Goal: Transaction & Acquisition: Purchase product/service

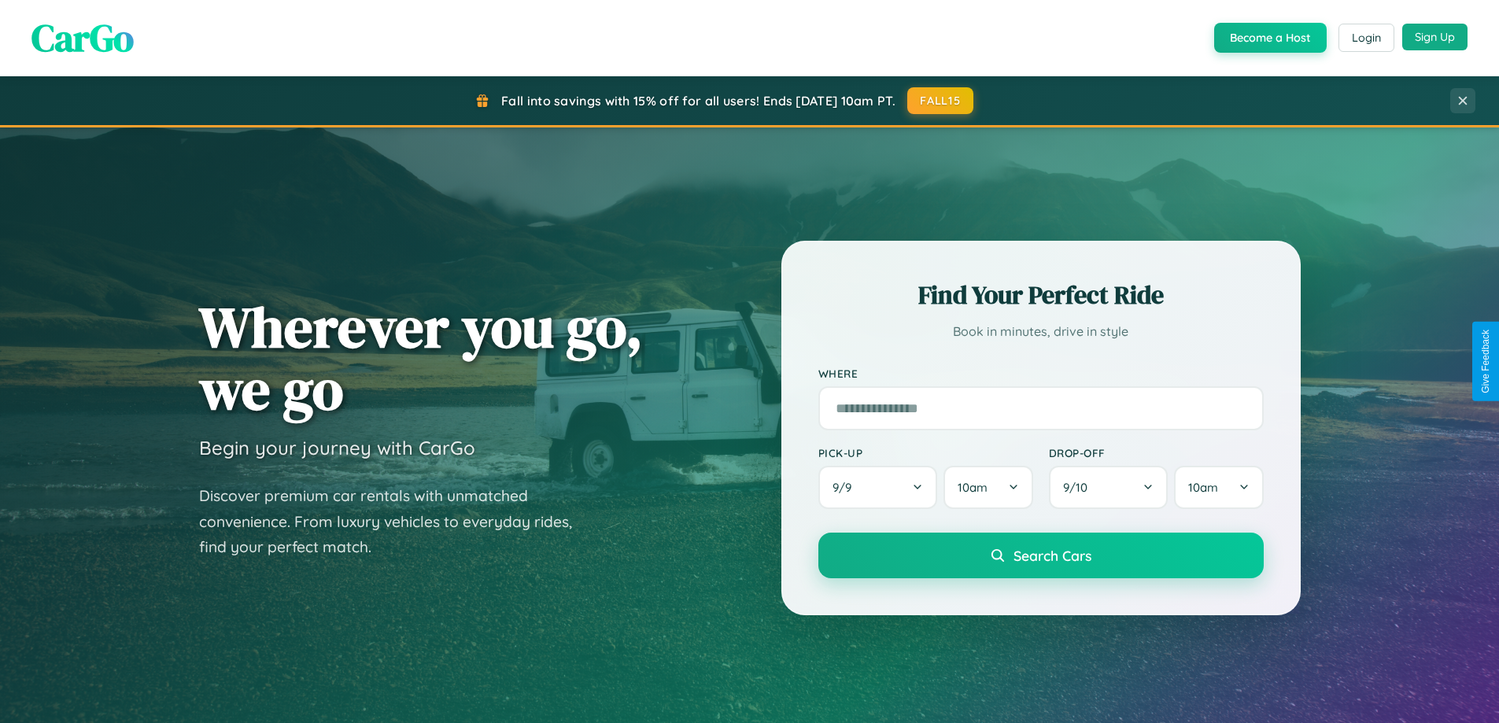
click at [1435, 37] on button "Sign Up" at bounding box center [1435, 37] width 65 height 27
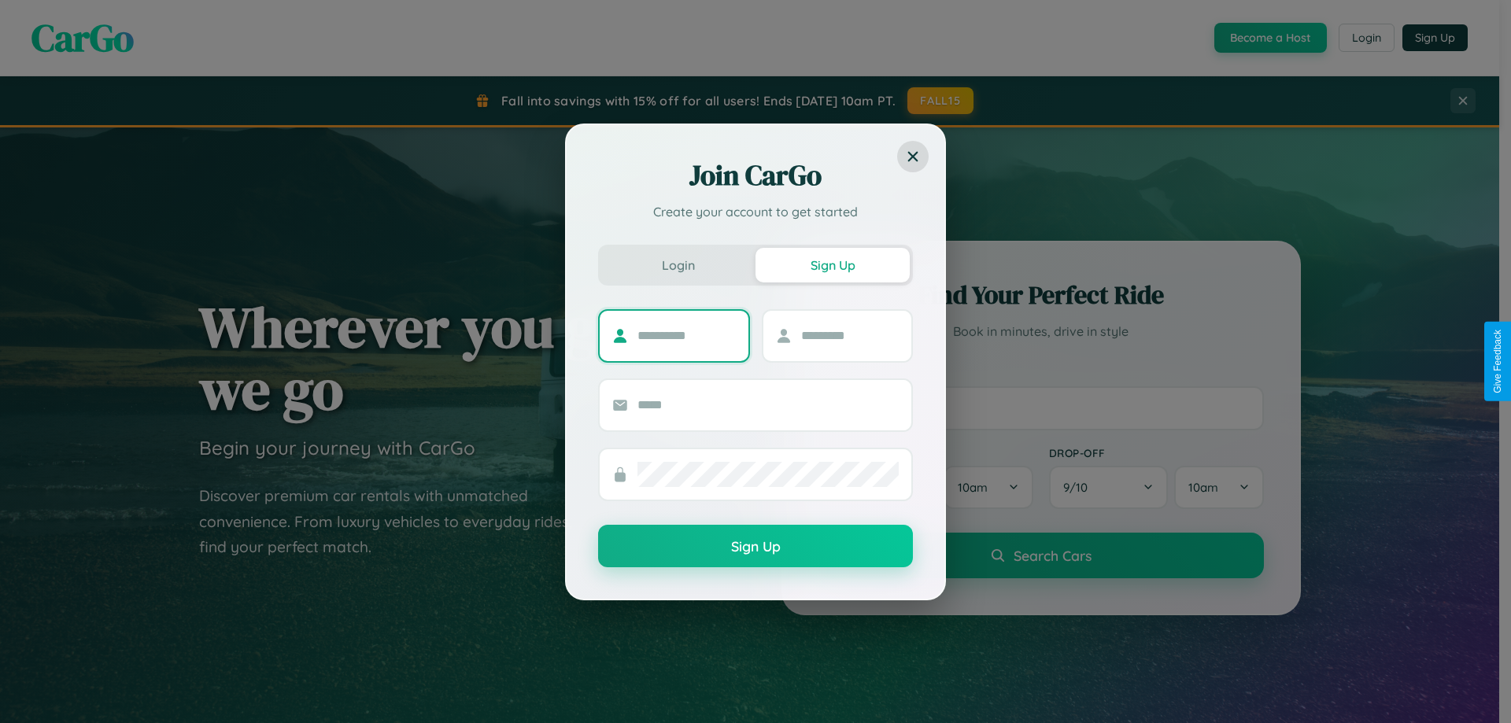
click at [686, 335] on input "text" at bounding box center [687, 335] width 98 height 25
type input "*********"
click at [849, 335] on input "text" at bounding box center [850, 335] width 98 height 25
type input "********"
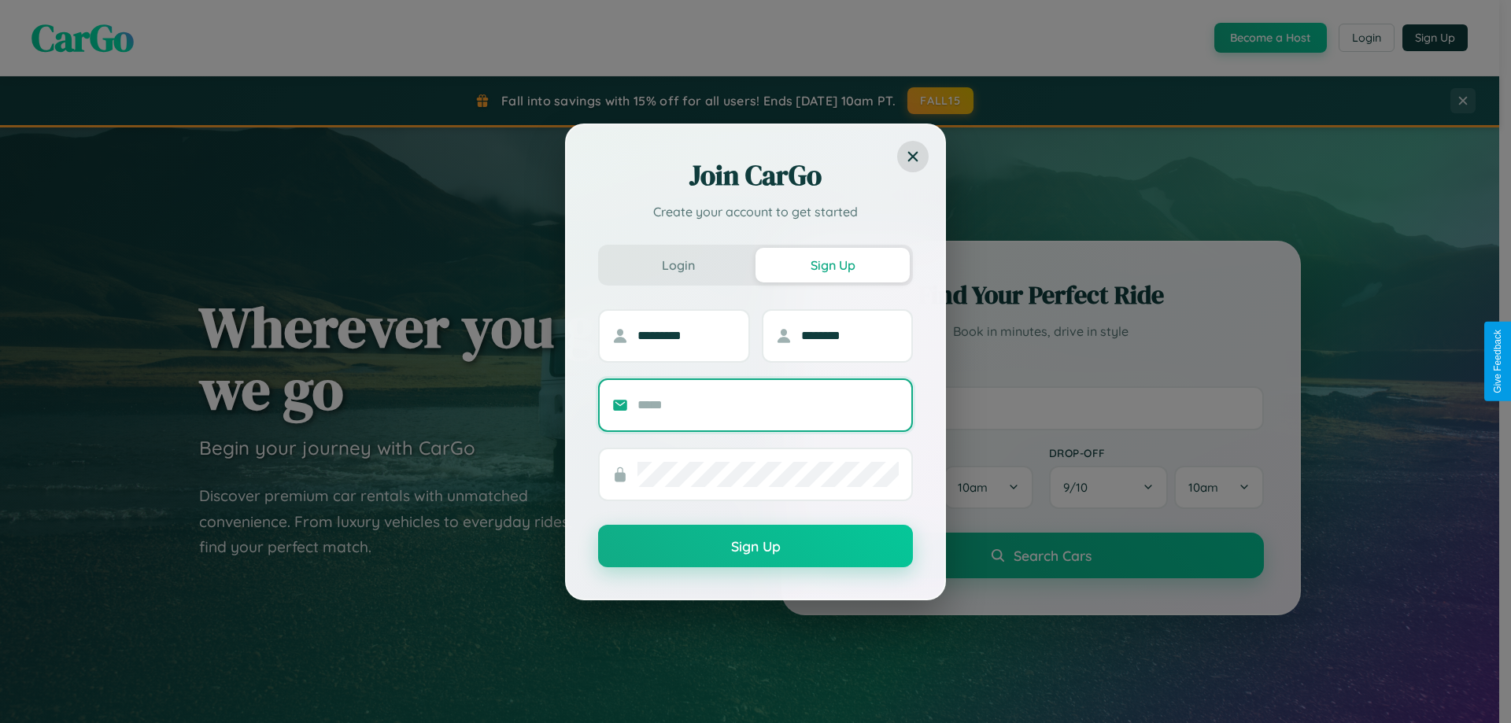
click at [768, 405] on input "text" at bounding box center [768, 405] width 261 height 25
type input "**********"
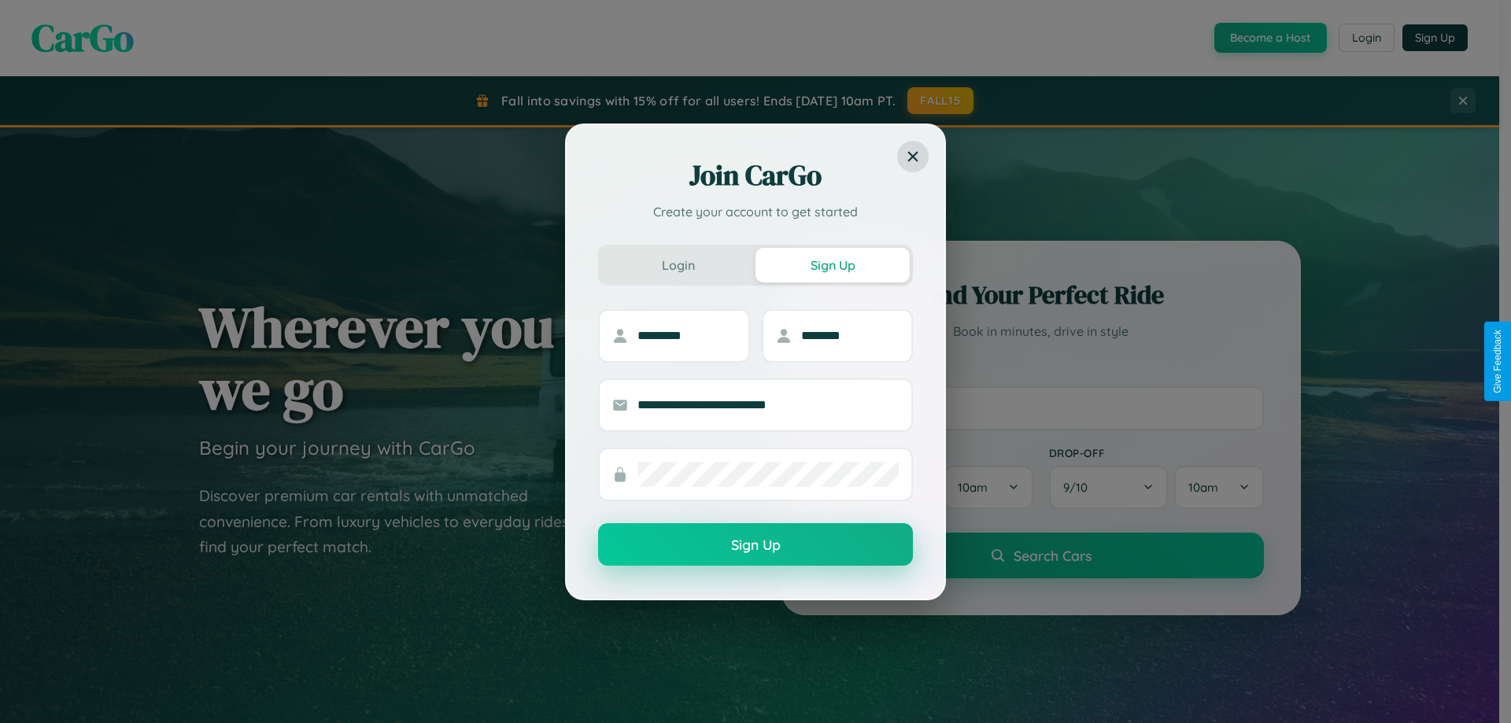
click at [756, 545] on button "Sign Up" at bounding box center [755, 544] width 315 height 43
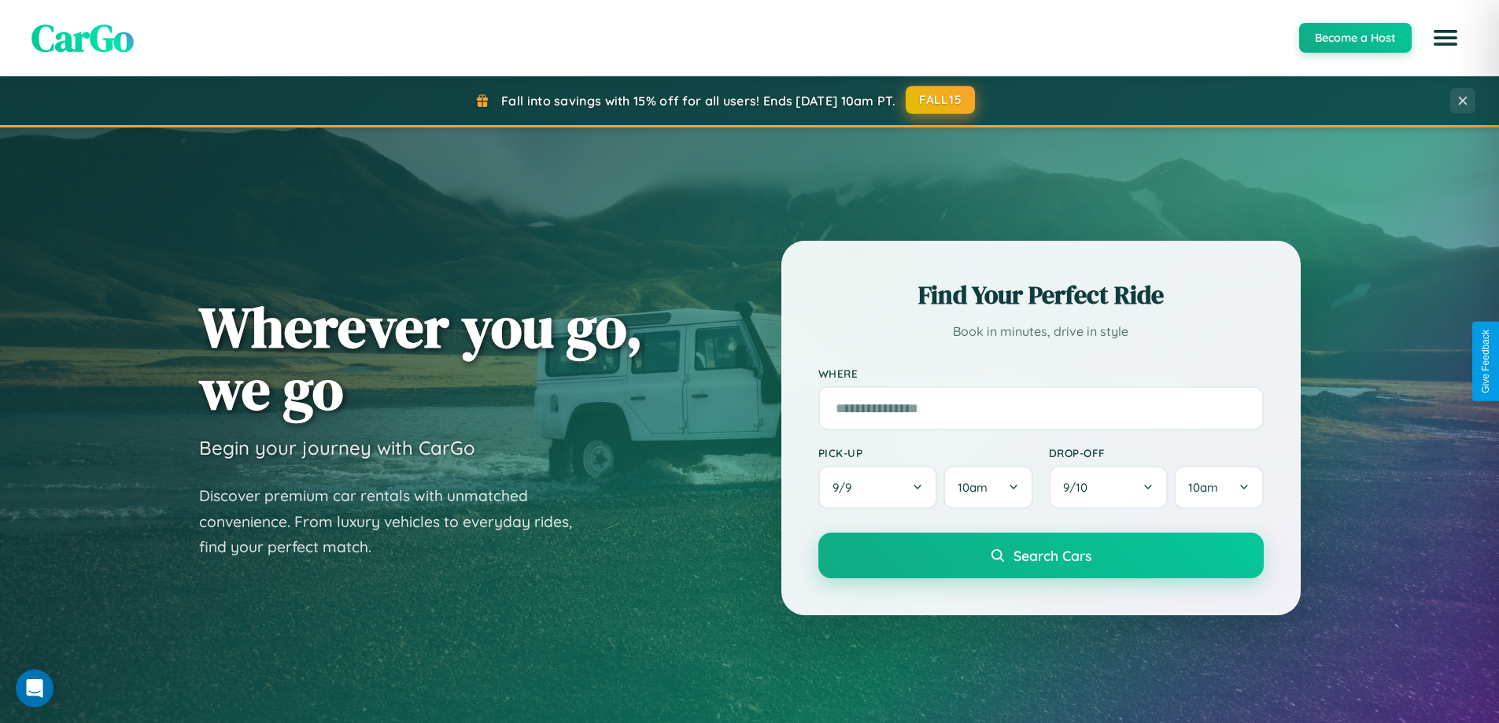
click at [941, 100] on button "FALL15" at bounding box center [940, 100] width 69 height 28
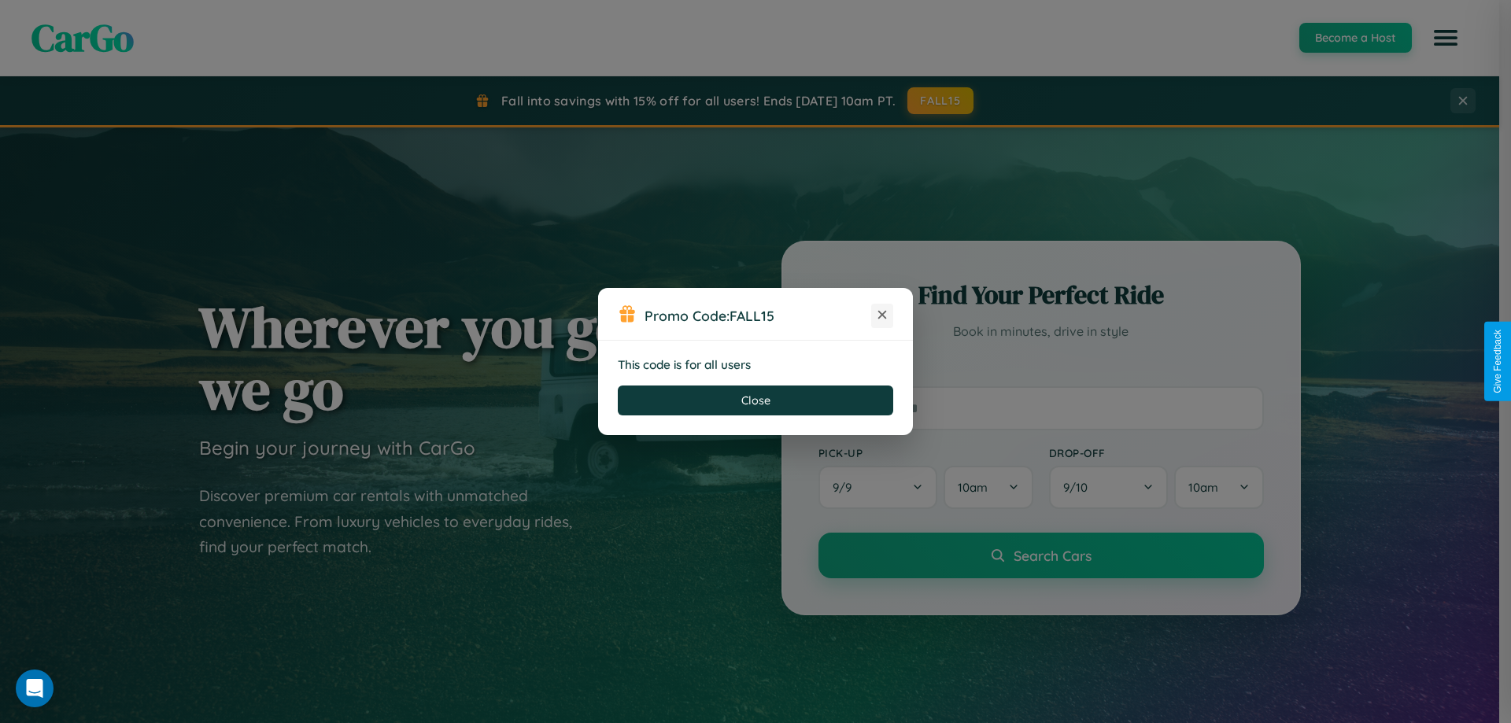
click at [882, 316] on icon at bounding box center [882, 315] width 16 height 16
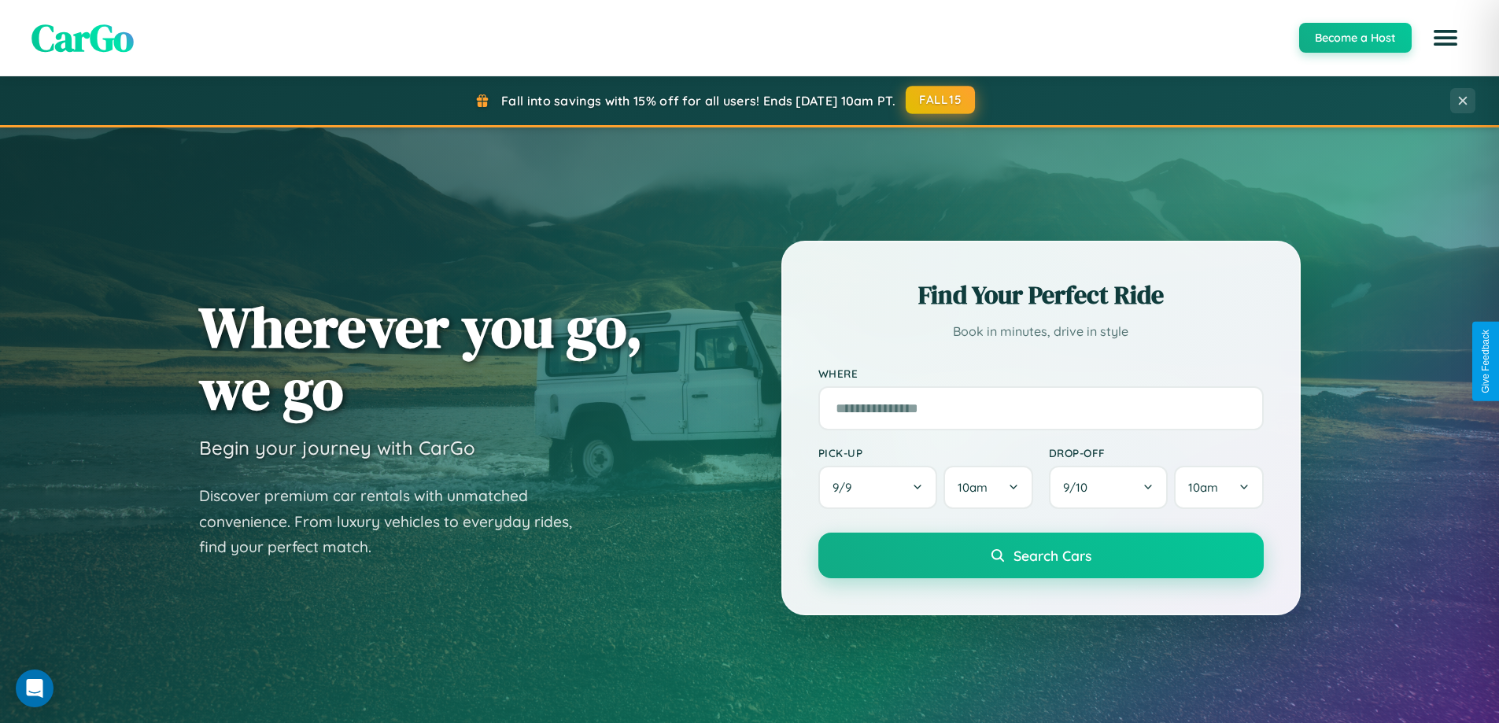
click at [941, 100] on button "FALL15" at bounding box center [940, 100] width 69 height 28
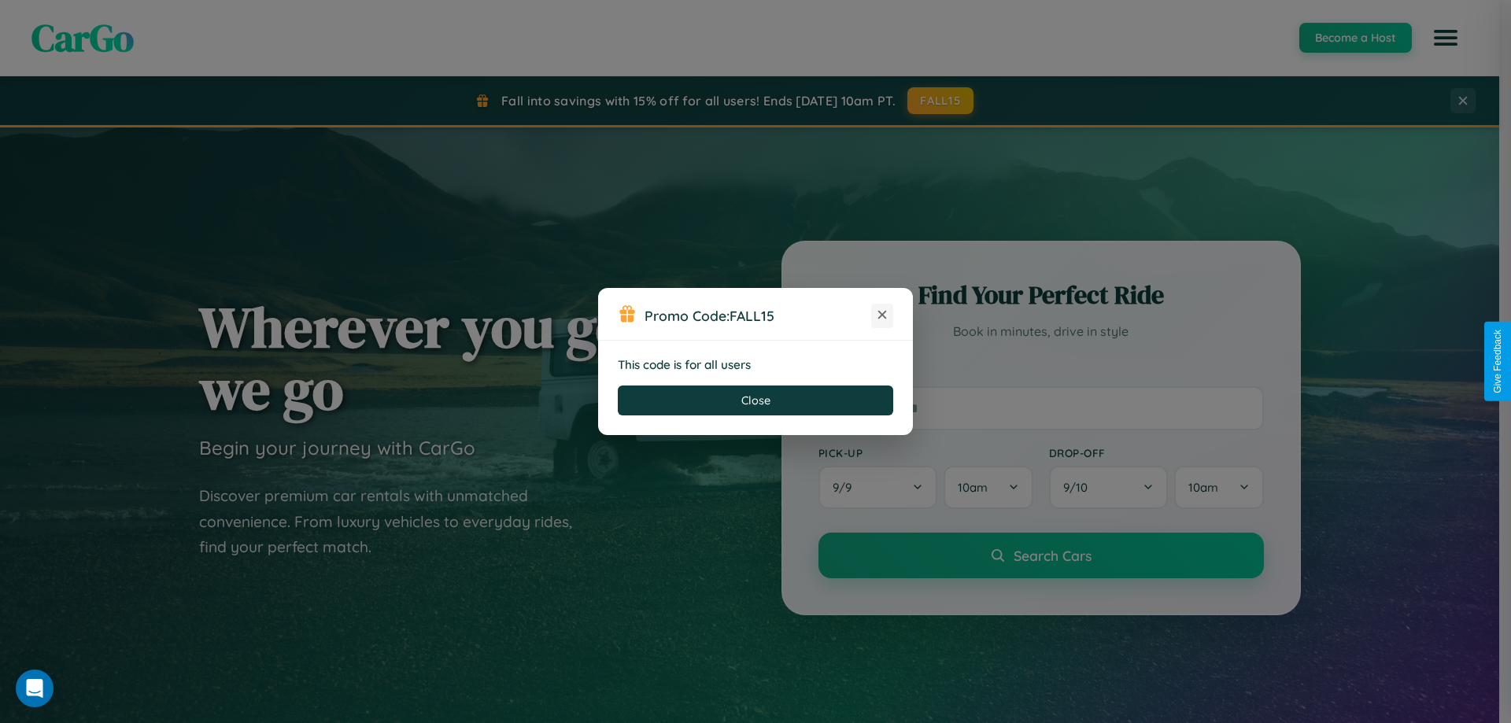
click at [882, 316] on icon at bounding box center [882, 315] width 16 height 16
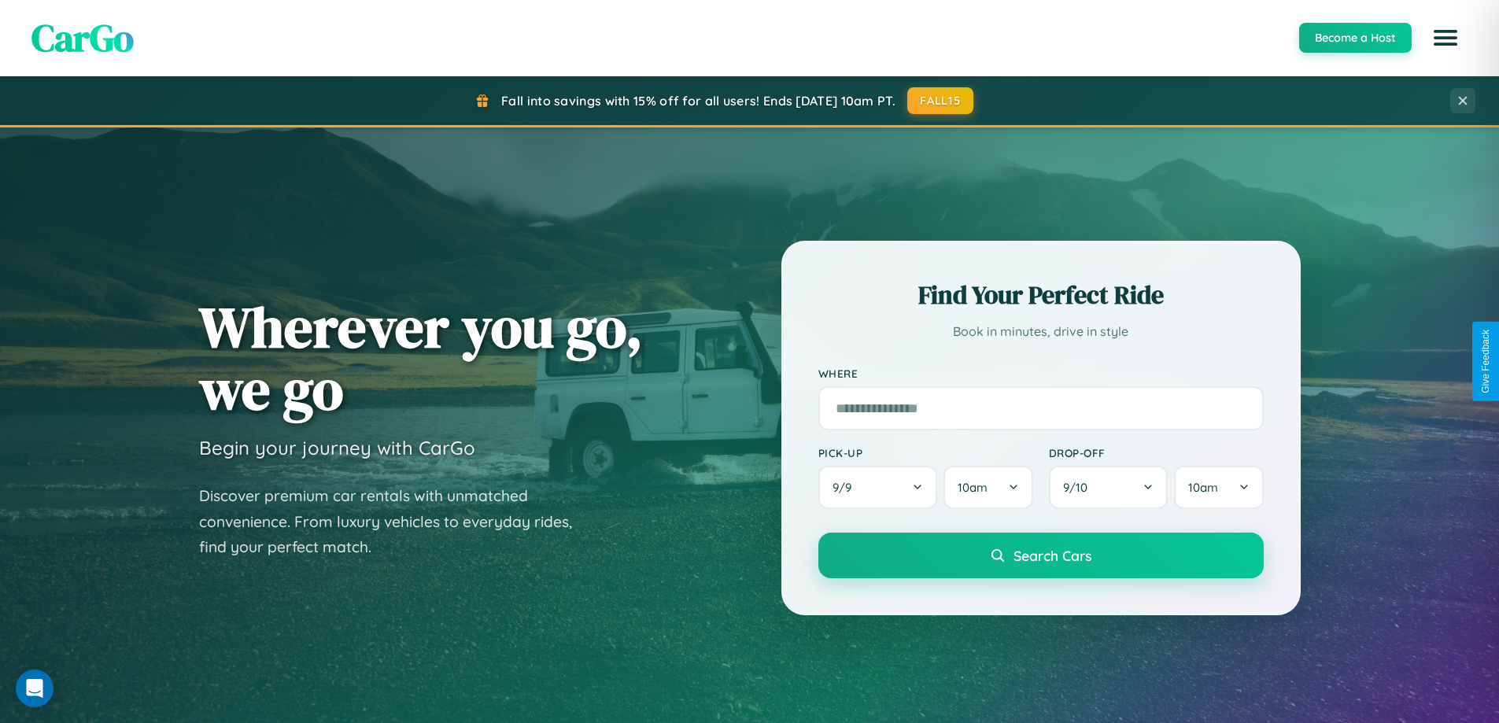
scroll to position [46, 0]
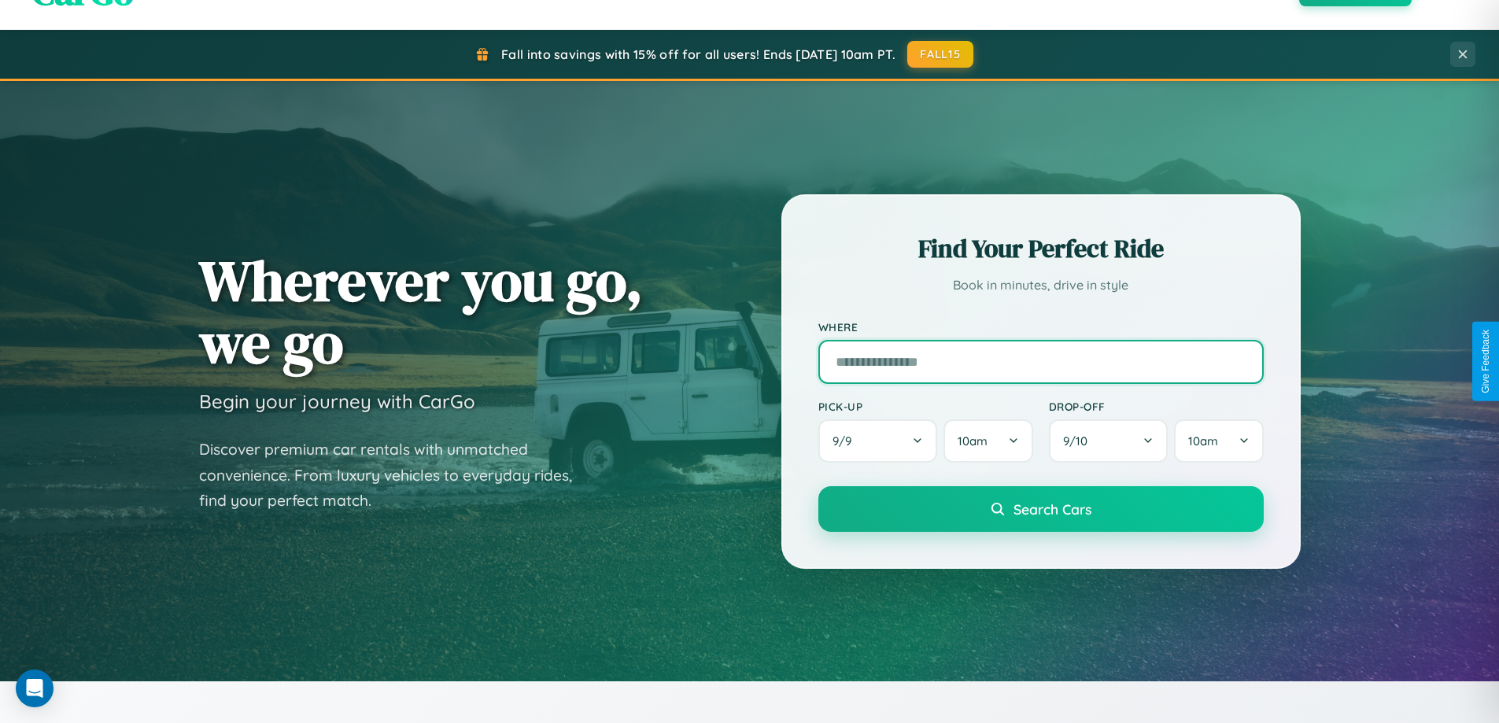
click at [1040, 361] on input "text" at bounding box center [1041, 362] width 445 height 44
type input "*****"
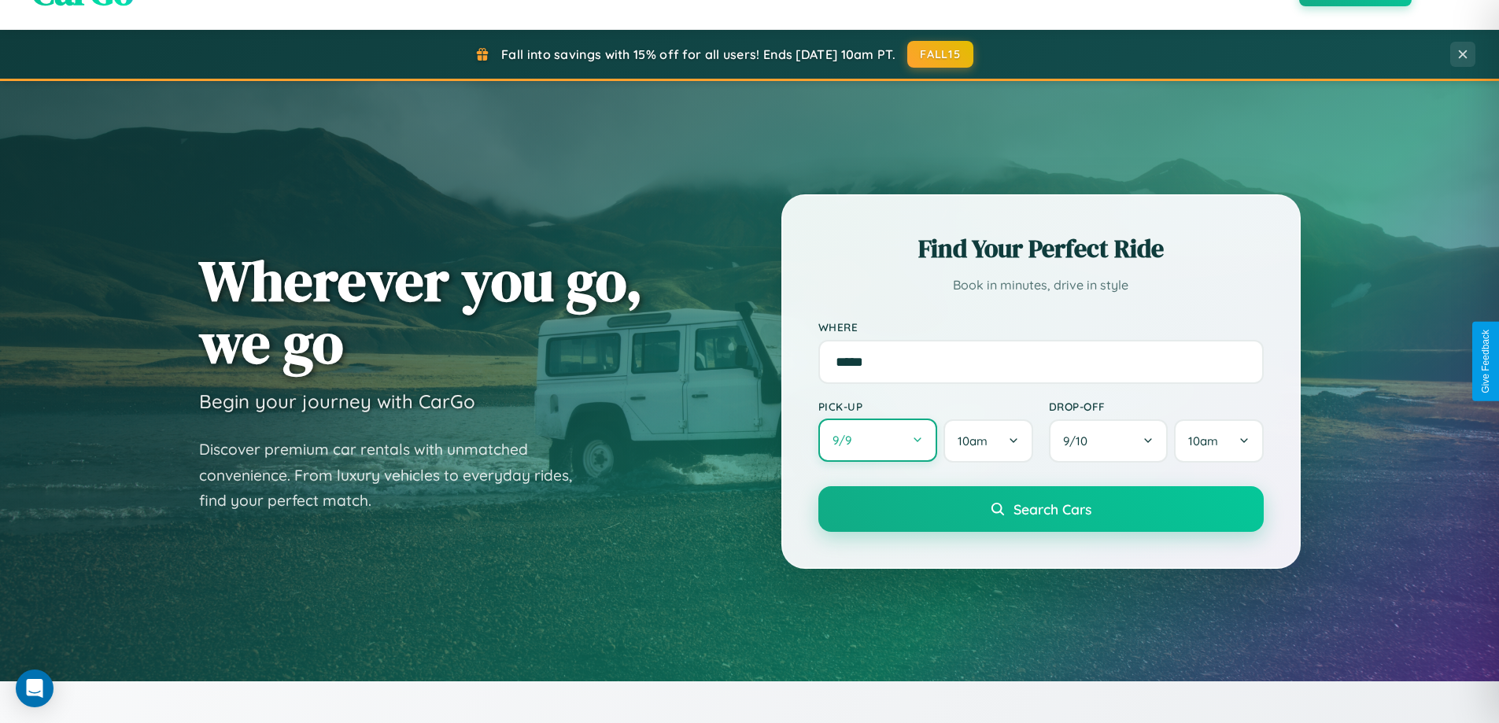
click at [878, 441] on button "9 / 9" at bounding box center [879, 440] width 120 height 43
select select "*"
select select "****"
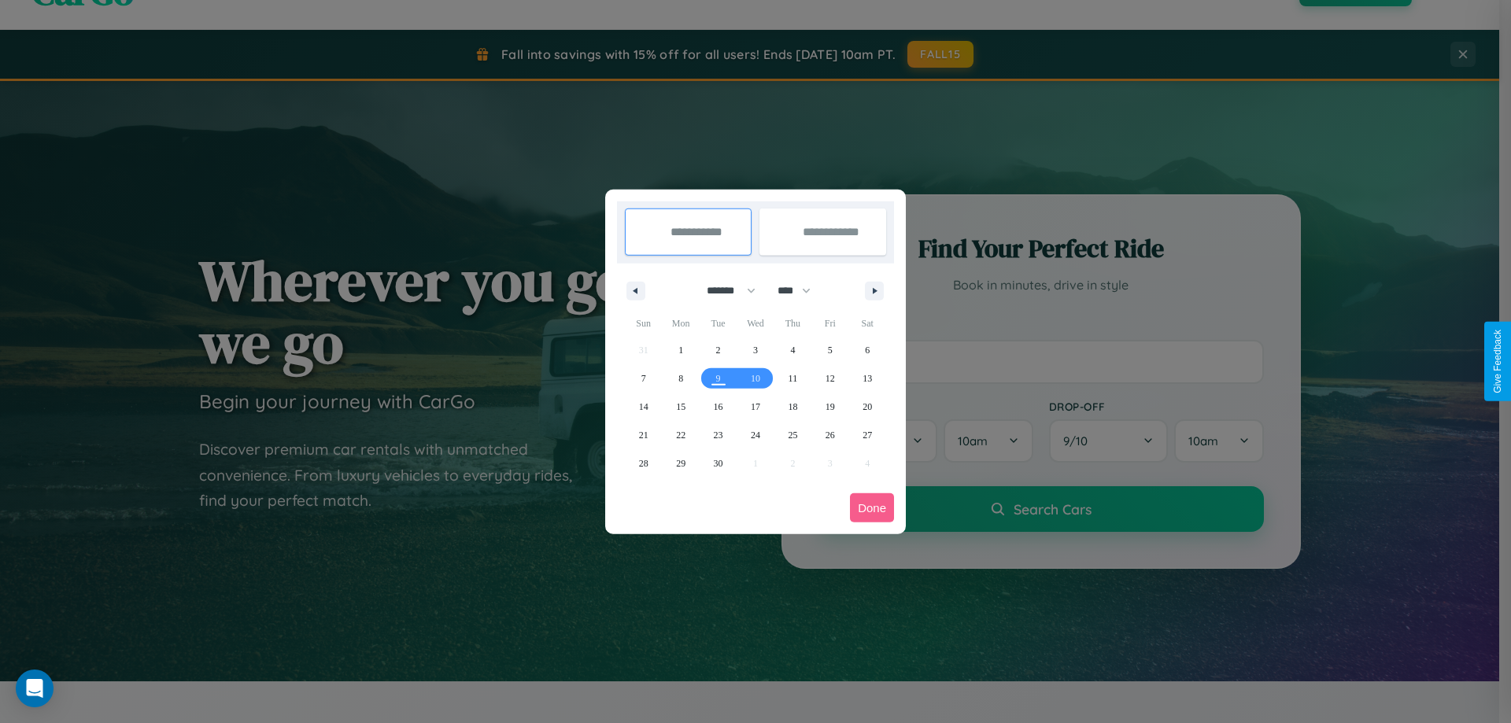
click at [724, 290] on select "******* ******** ***** ***** *** **** **** ****** ********* ******* ******** **…" at bounding box center [728, 291] width 67 height 26
select select "**"
click at [643, 434] on span "21" at bounding box center [643, 435] width 9 height 28
type input "**********"
click at [867, 434] on span "27" at bounding box center [867, 435] width 9 height 28
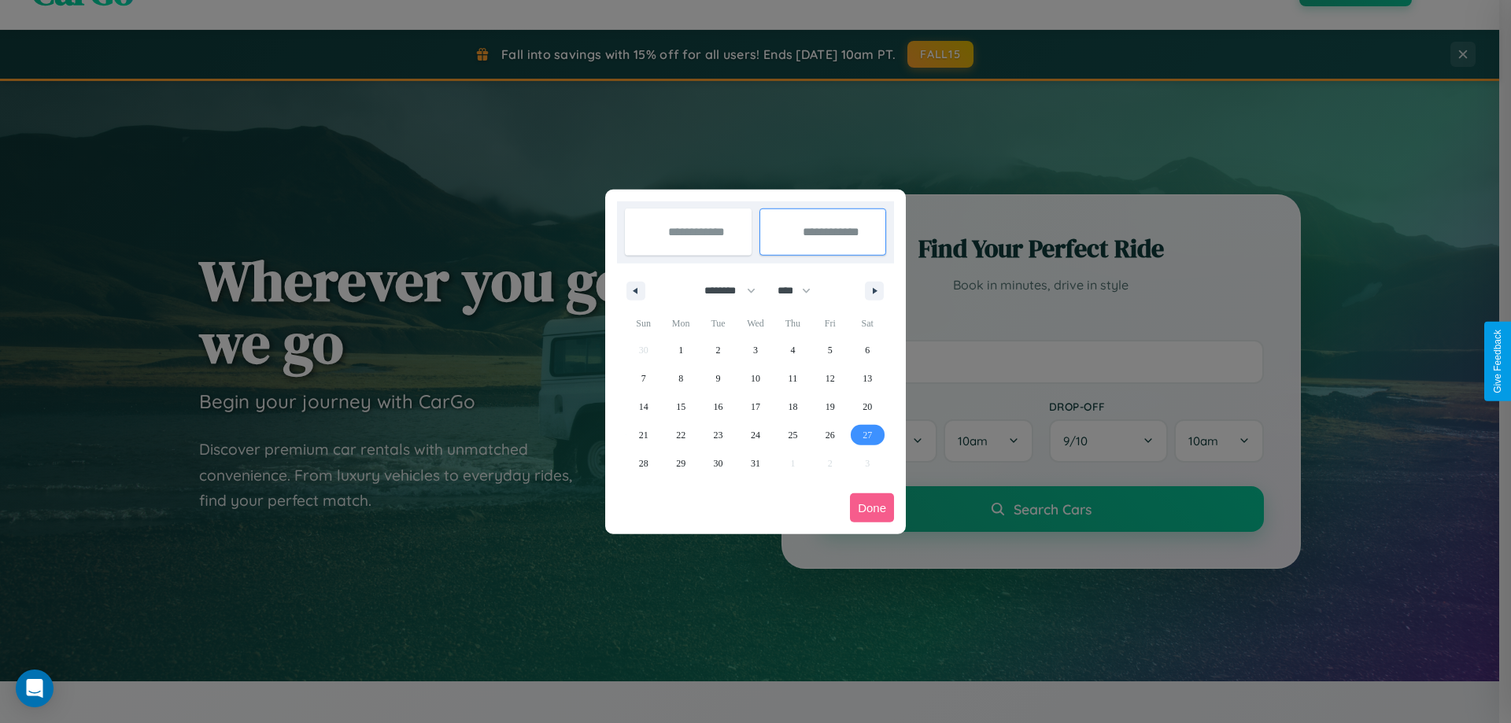
type input "**********"
click at [872, 508] on button "Done" at bounding box center [872, 507] width 44 height 29
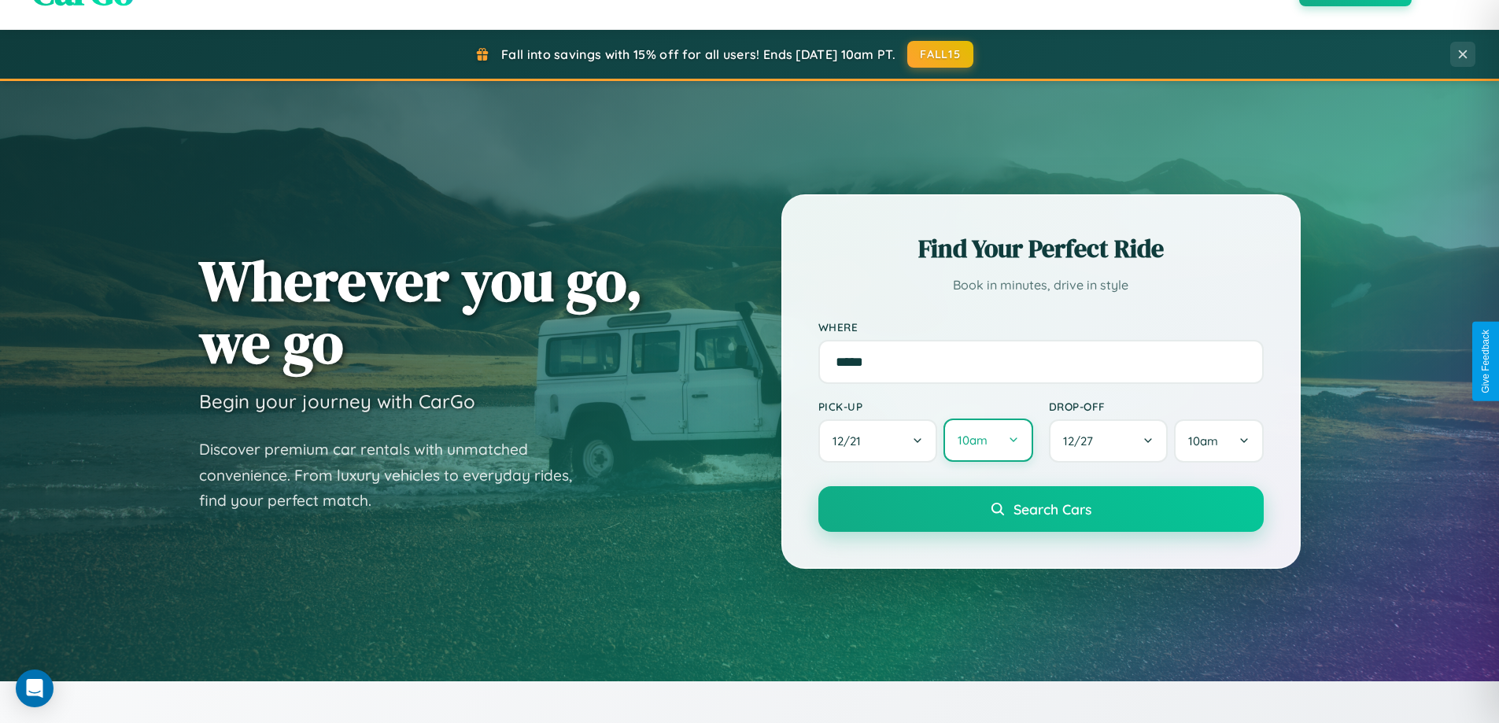
click at [988, 441] on button "10am" at bounding box center [988, 440] width 89 height 43
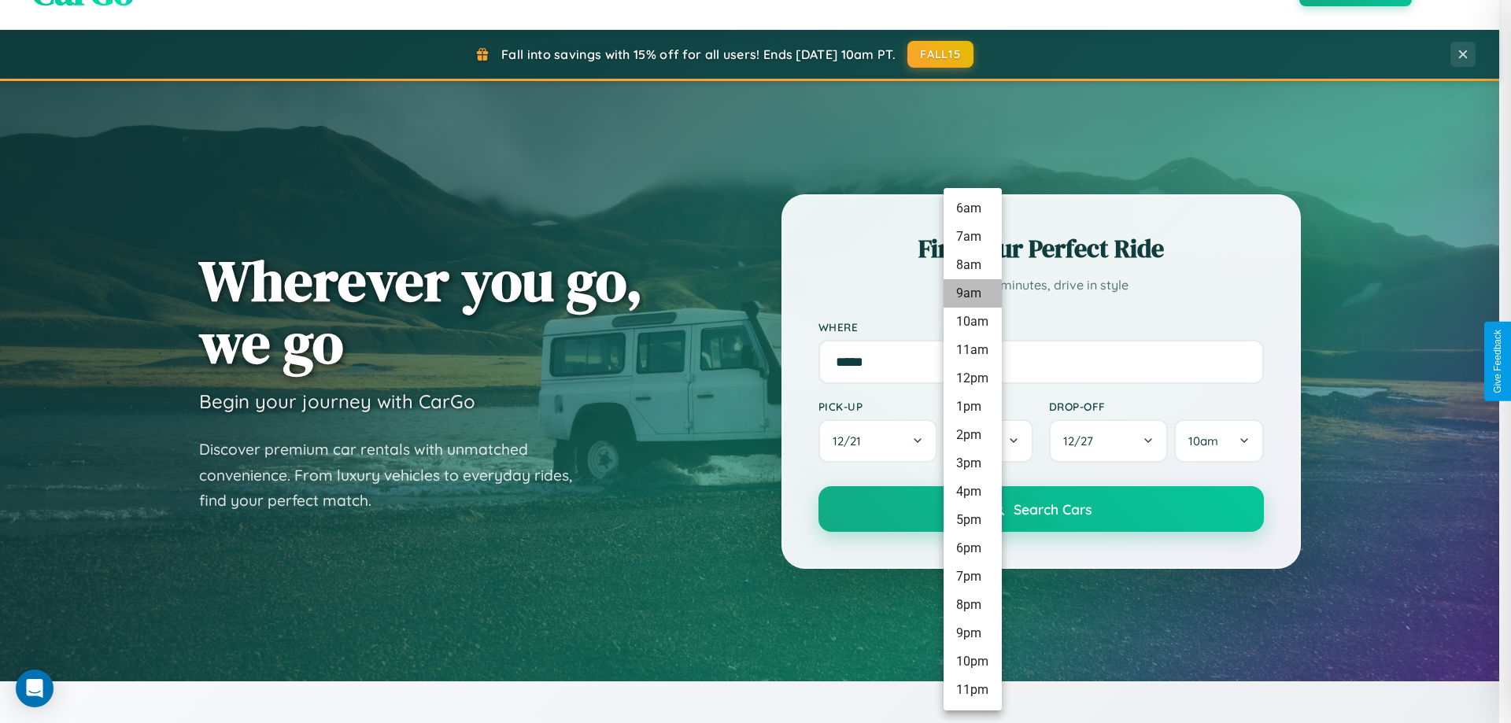
click at [972, 294] on li "9am" at bounding box center [973, 293] width 58 height 28
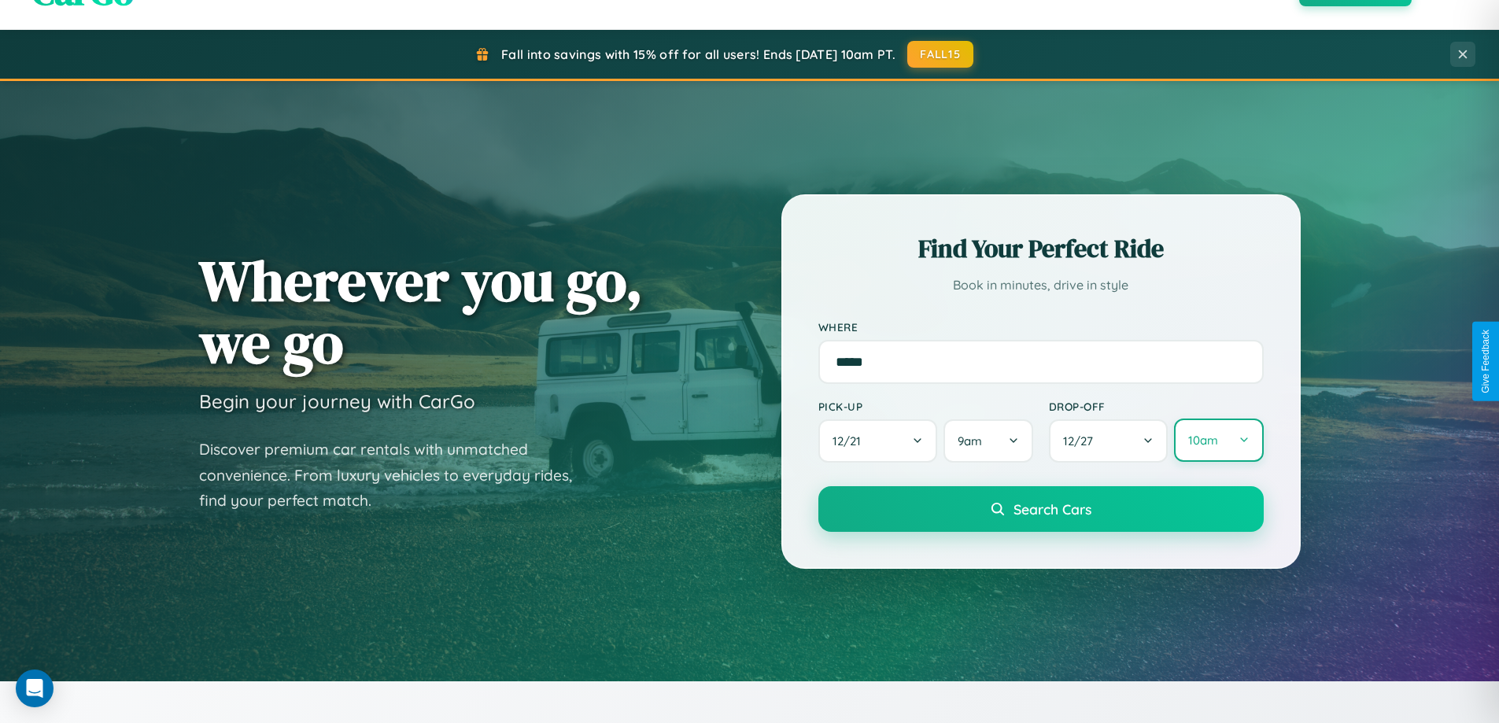
click at [1218, 441] on button "10am" at bounding box center [1218, 440] width 89 height 43
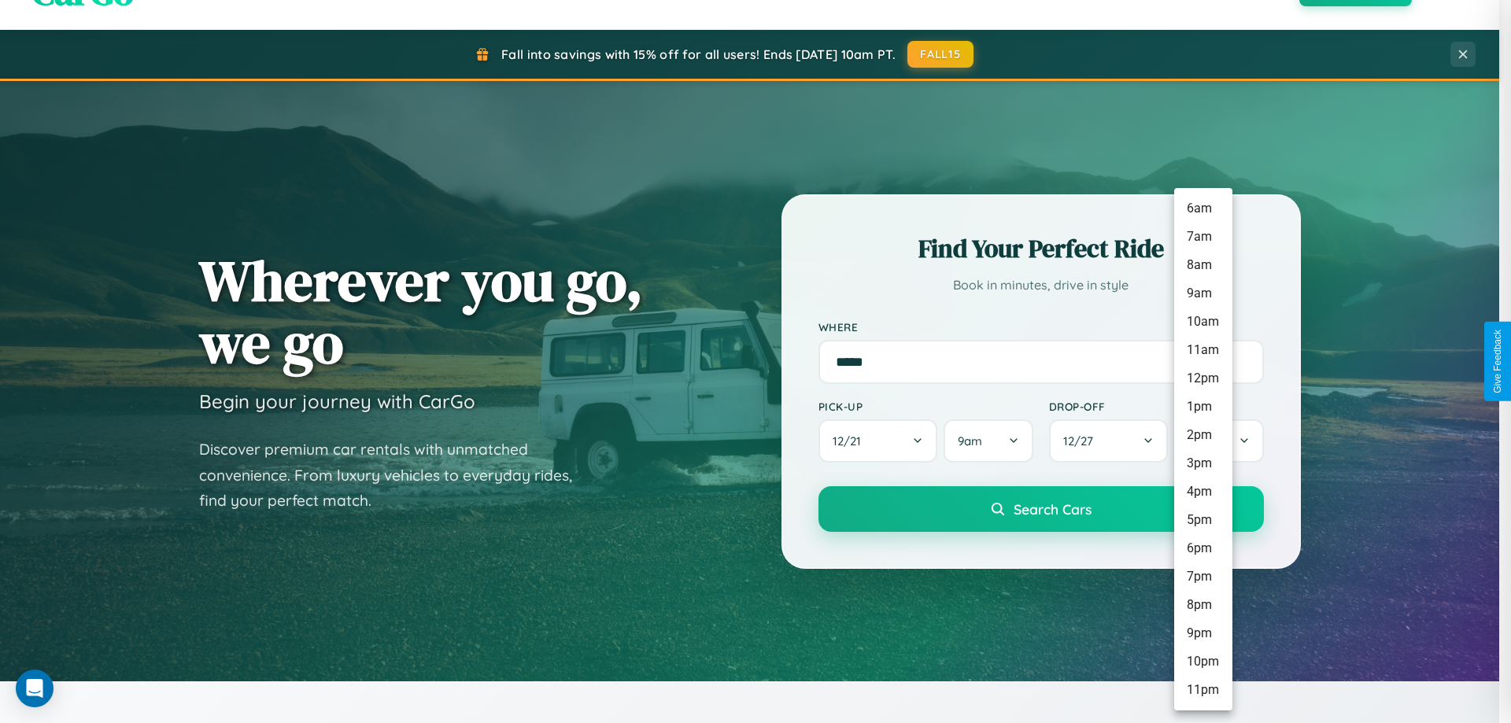
click at [1203, 605] on li "8pm" at bounding box center [1203, 605] width 58 height 28
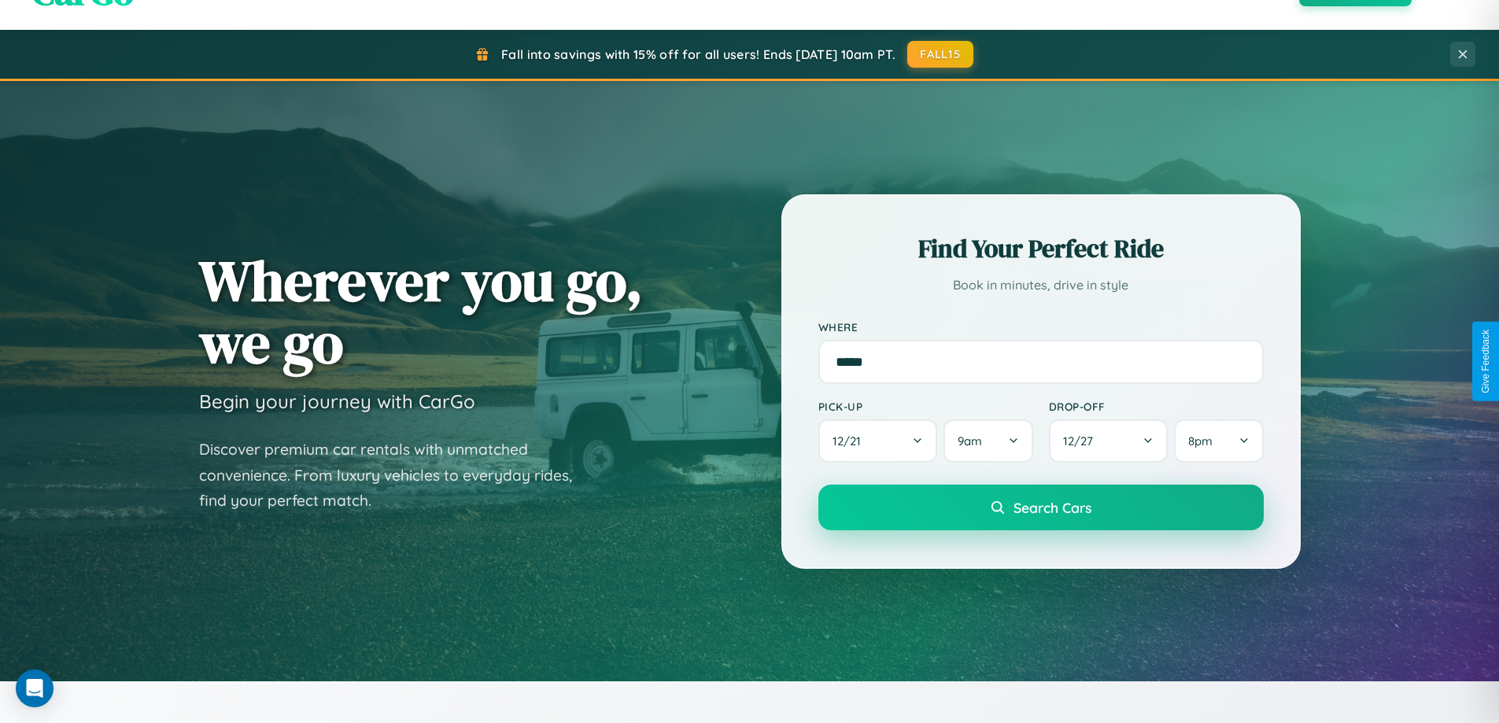
click at [1040, 508] on span "Search Cars" at bounding box center [1053, 507] width 78 height 17
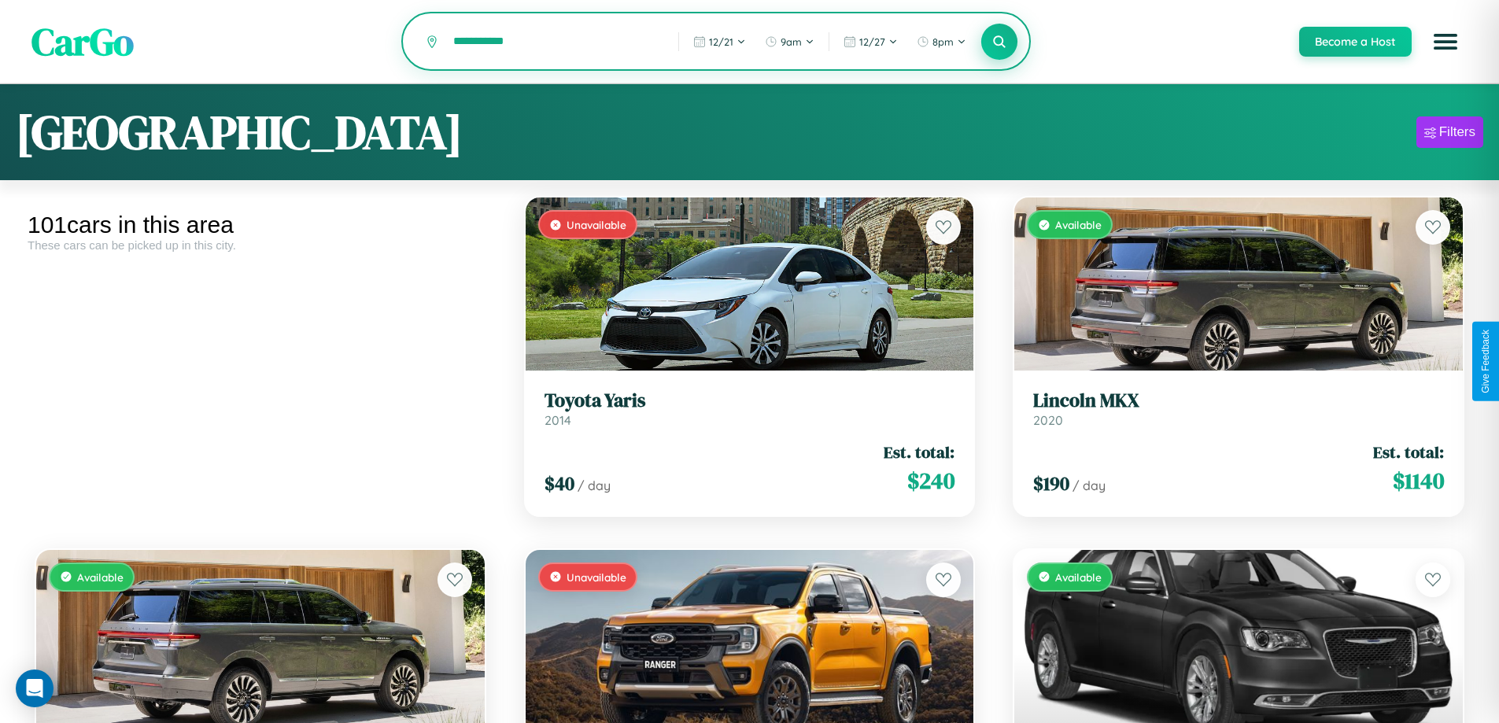
type input "**********"
click at [999, 42] on icon at bounding box center [999, 41] width 15 height 15
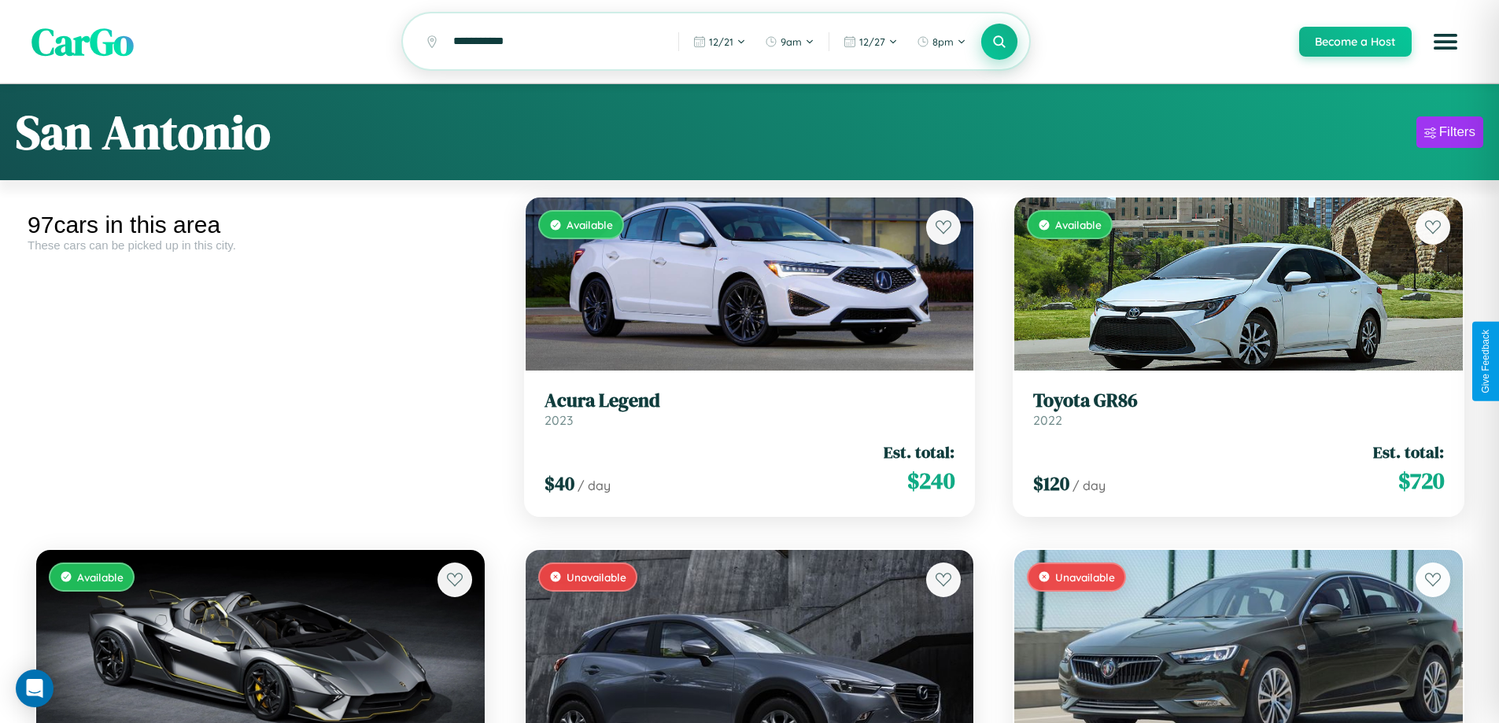
scroll to position [95, 0]
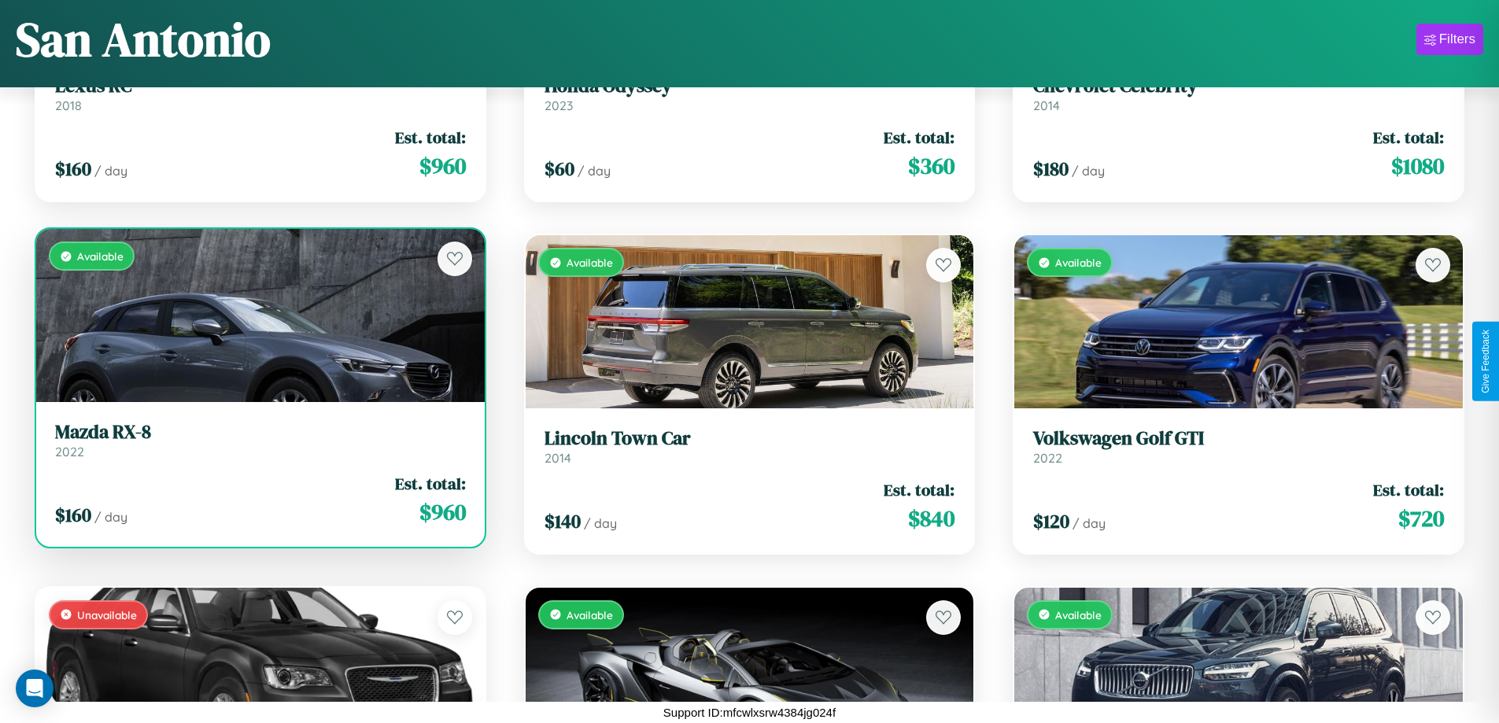
click at [258, 322] on div "Available" at bounding box center [260, 315] width 449 height 173
click at [258, 316] on div "Available" at bounding box center [260, 315] width 449 height 173
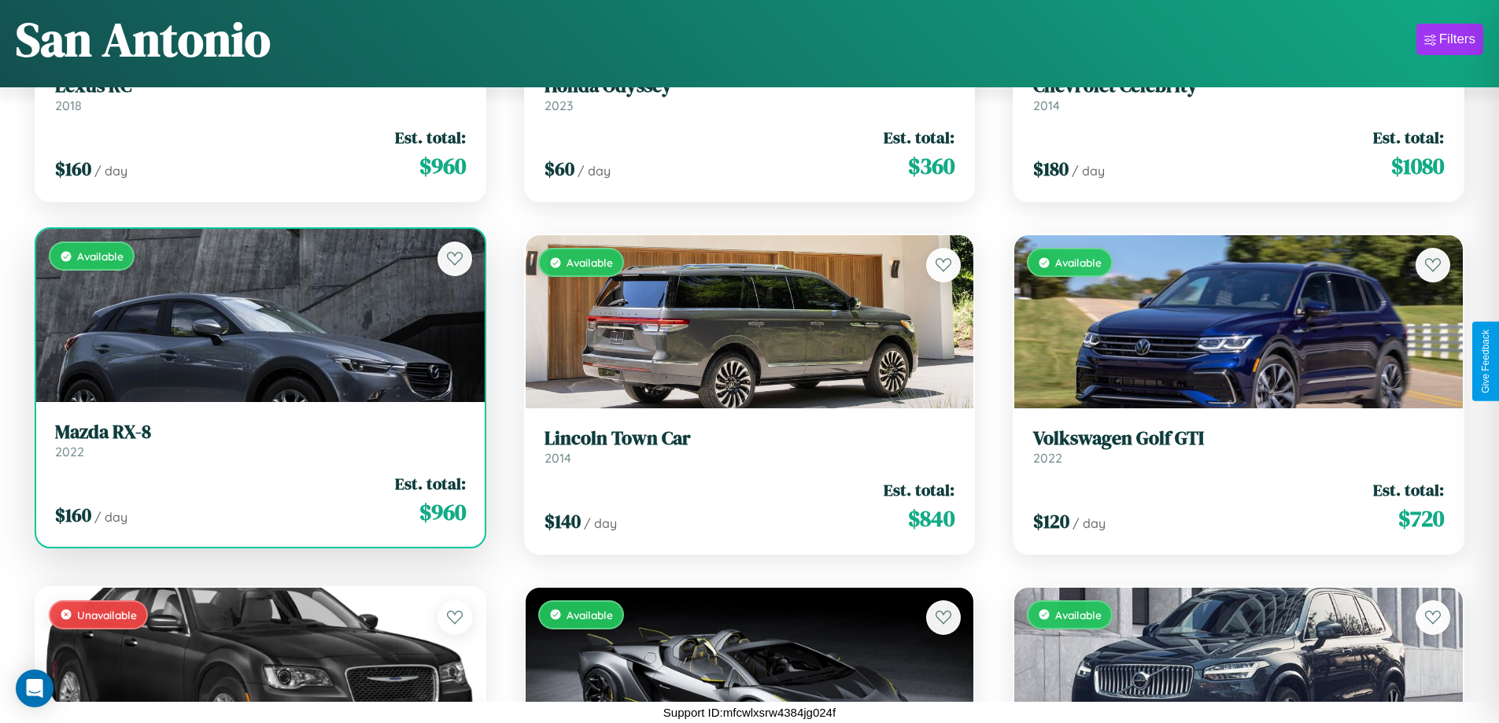
click at [258, 316] on div "Available" at bounding box center [260, 315] width 449 height 173
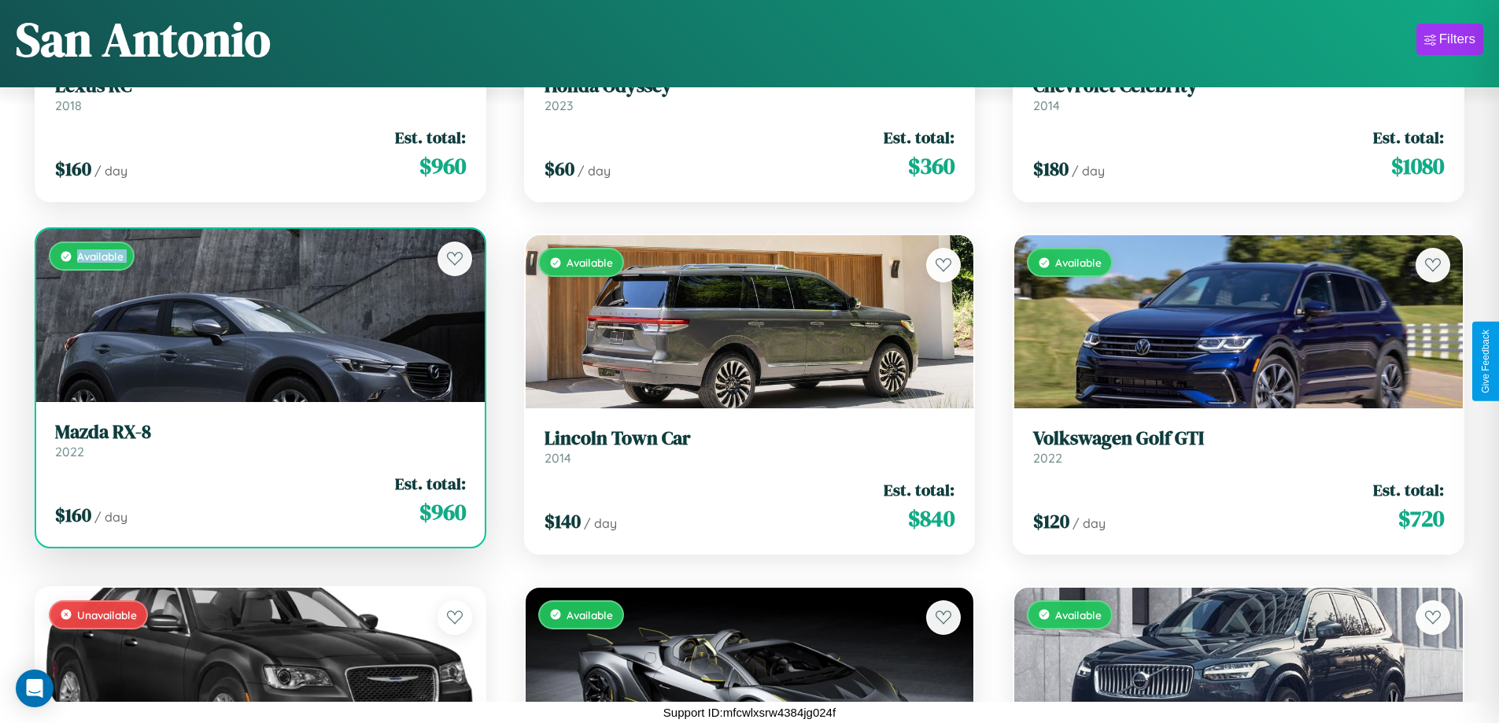
click at [258, 316] on div "Available" at bounding box center [260, 315] width 449 height 173
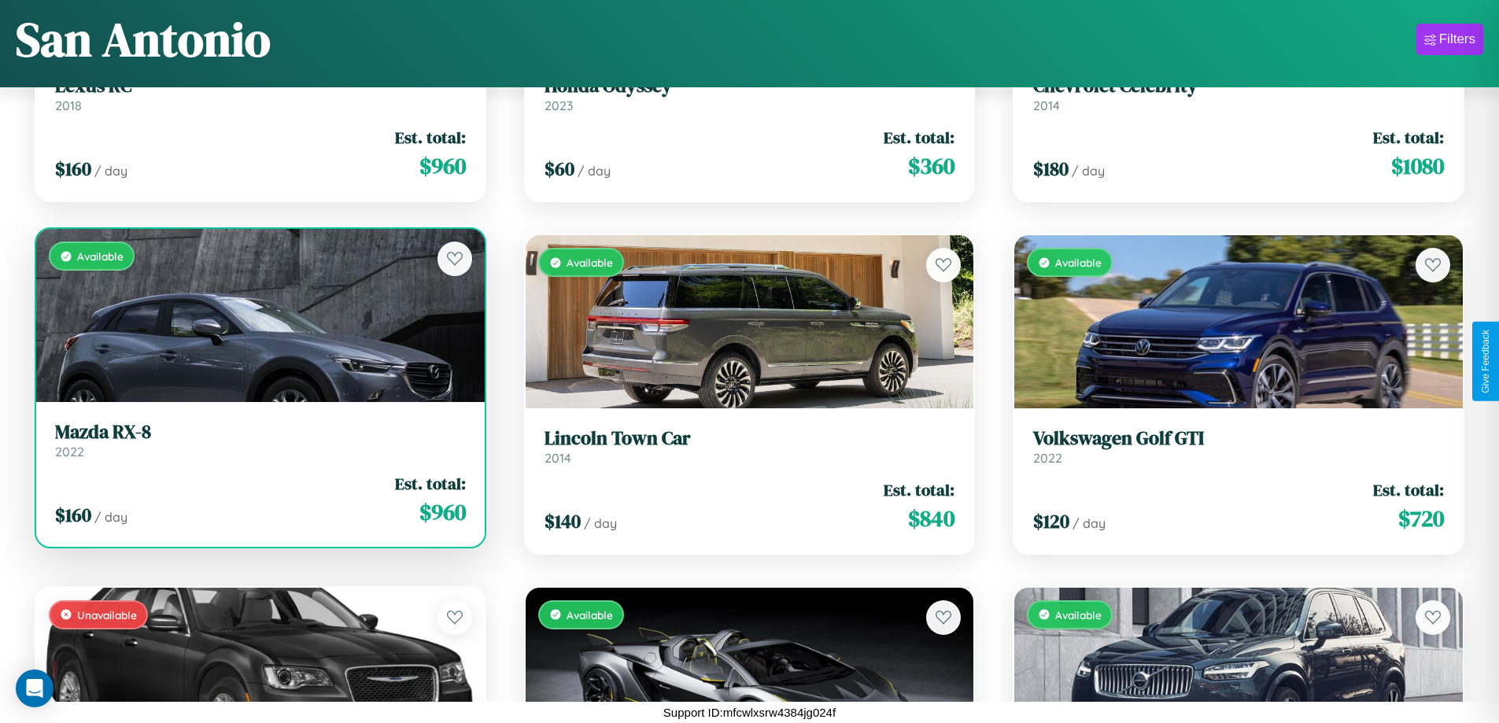
click at [258, 316] on div "Available" at bounding box center [260, 315] width 449 height 173
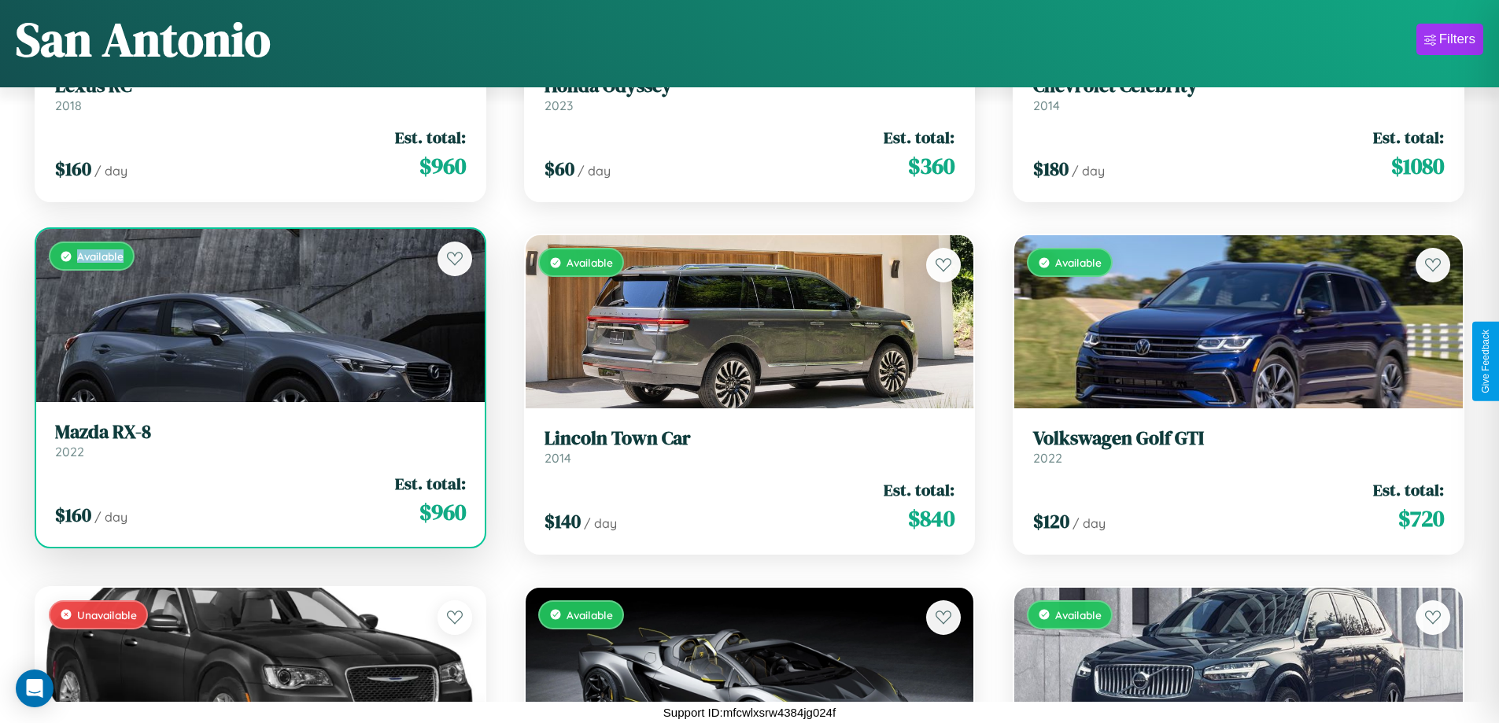
click at [258, 316] on div "Available" at bounding box center [260, 315] width 449 height 173
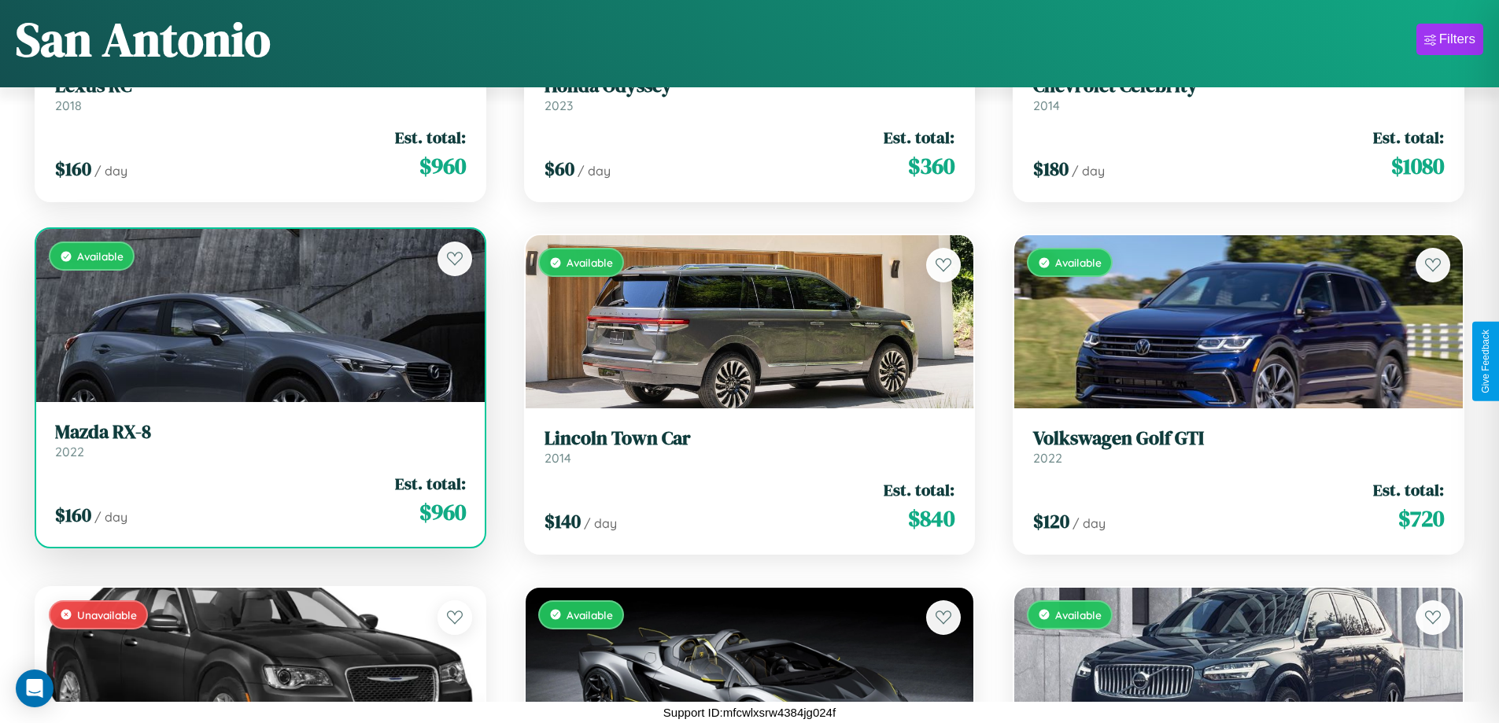
click at [258, 440] on h3 "Mazda RX-8" at bounding box center [260, 432] width 411 height 23
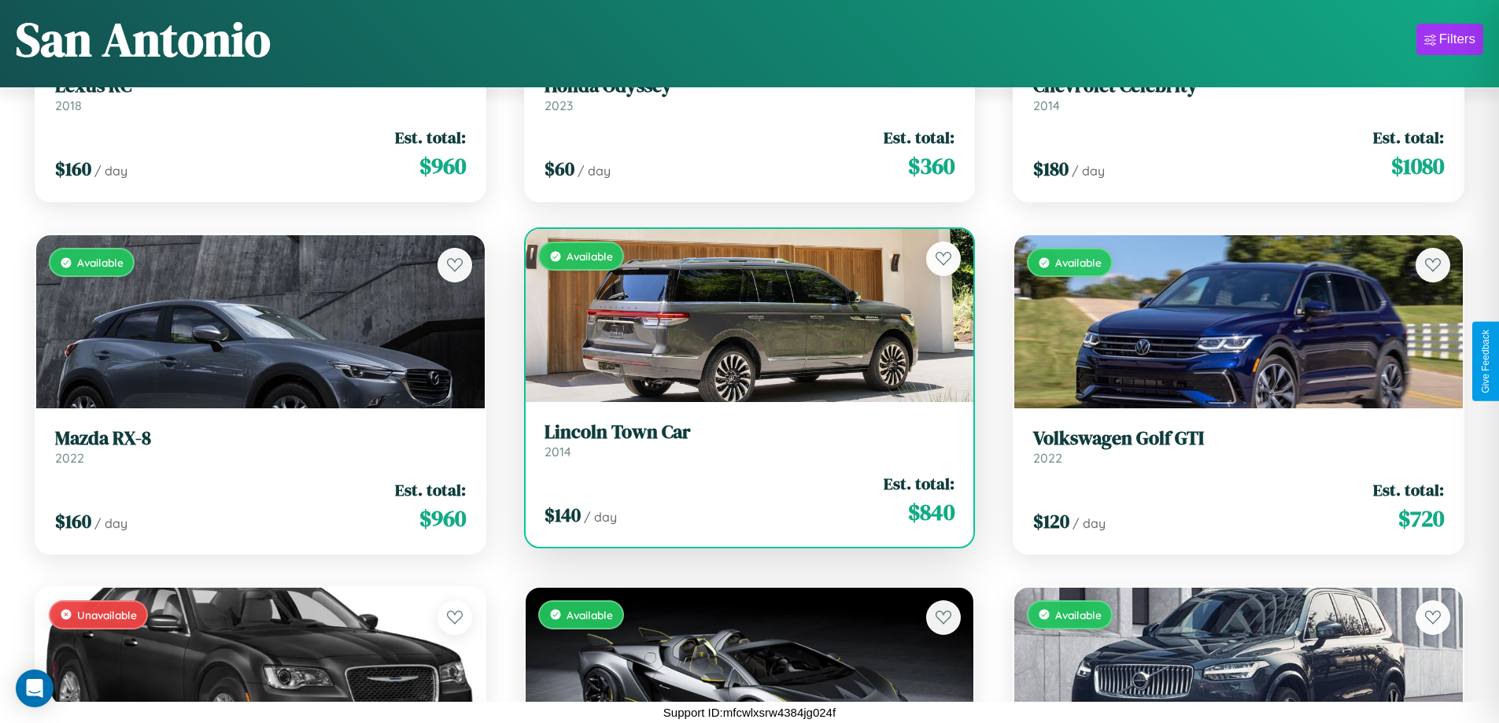
scroll to position [7623, 0]
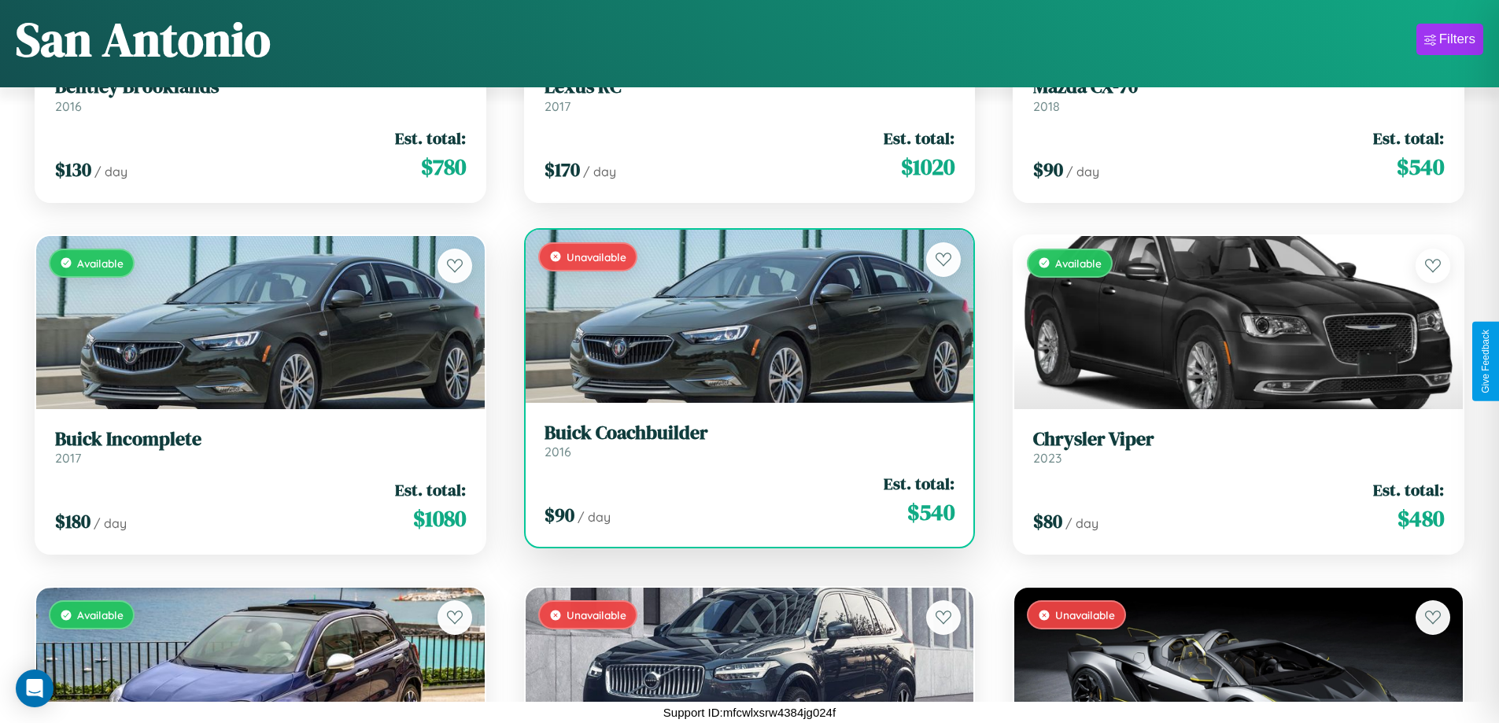
click at [743, 440] on h3 "Buick Coachbuilder" at bounding box center [750, 433] width 411 height 23
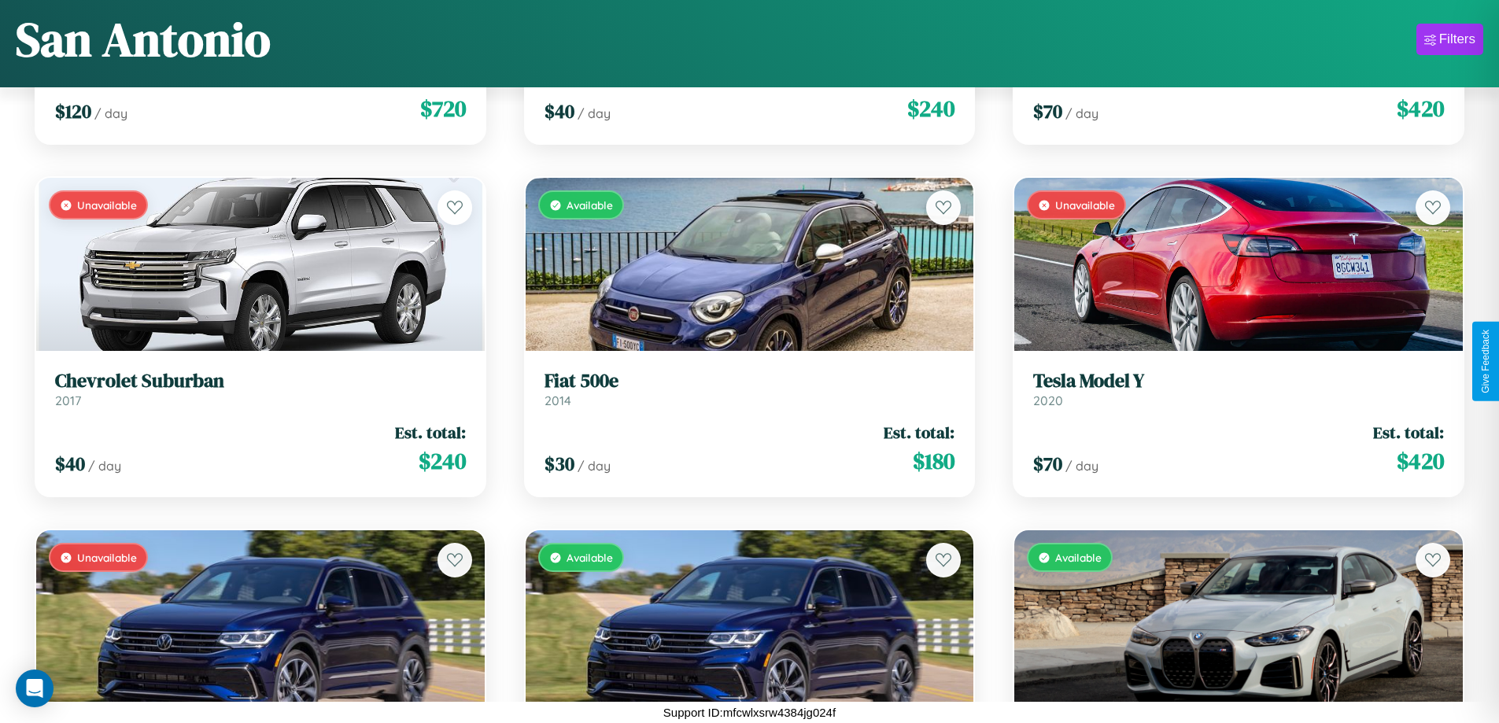
scroll to position [6213, 0]
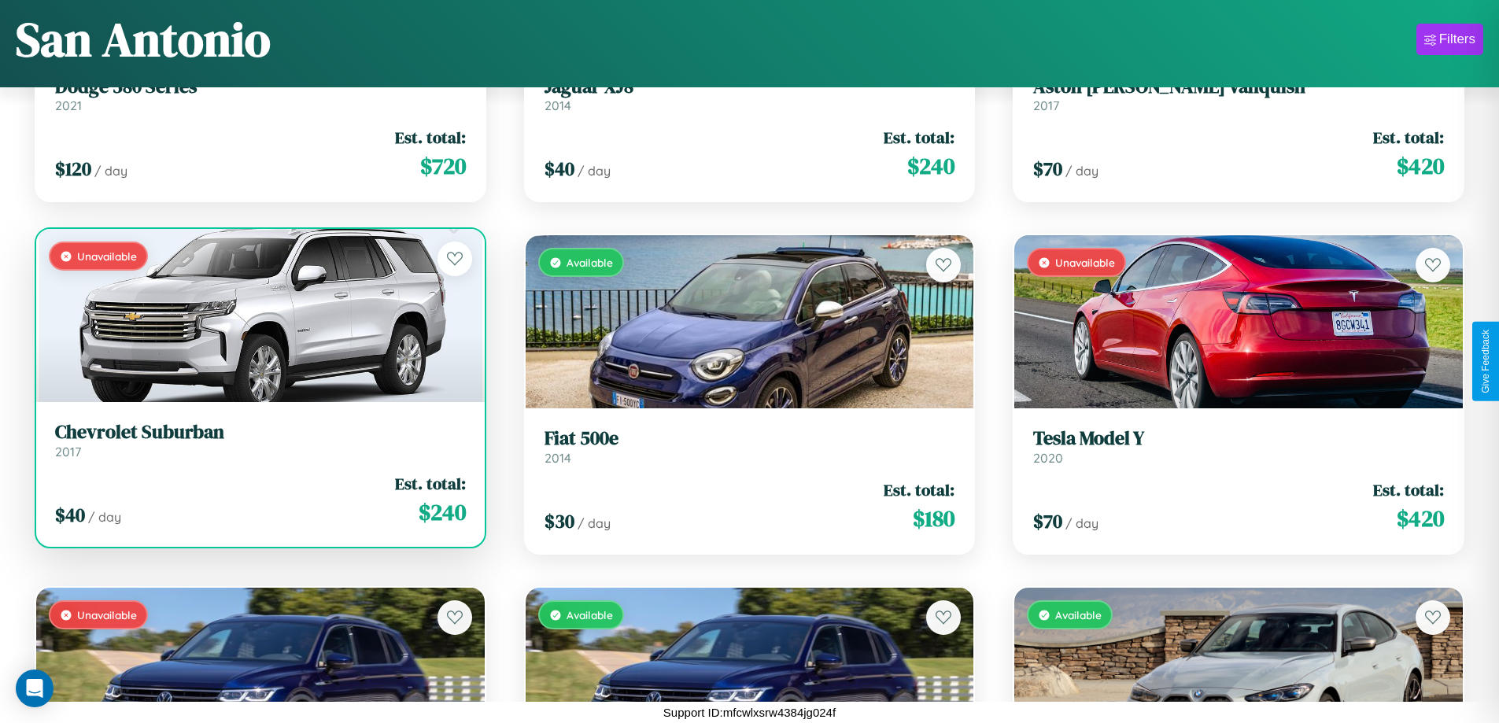
click at [258, 505] on div "$ 40 / day Est. total: $ 240" at bounding box center [260, 500] width 411 height 56
click at [258, 500] on div "$ 40 / day Est. total: $ 240" at bounding box center [260, 500] width 411 height 56
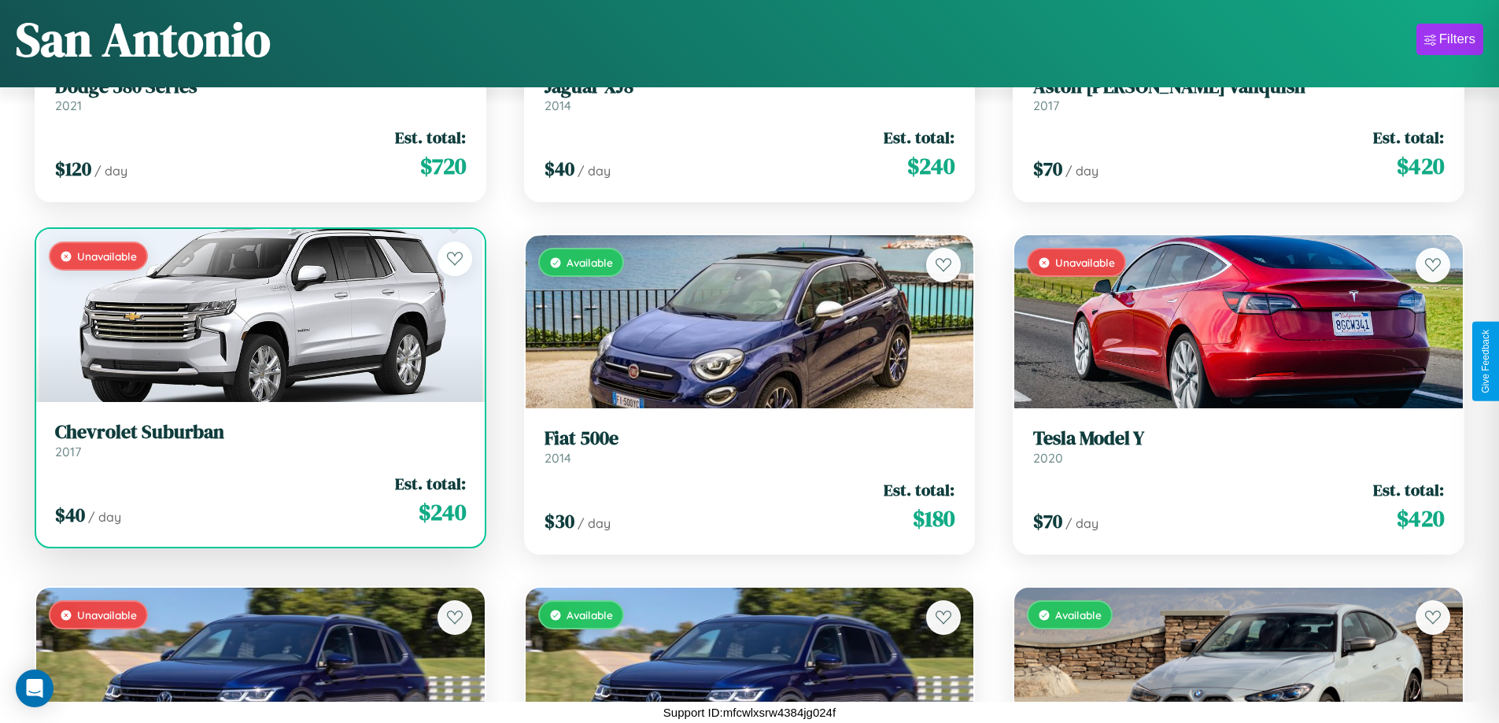
click at [258, 500] on div "$ 40 / day Est. total: $ 240" at bounding box center [260, 500] width 411 height 56
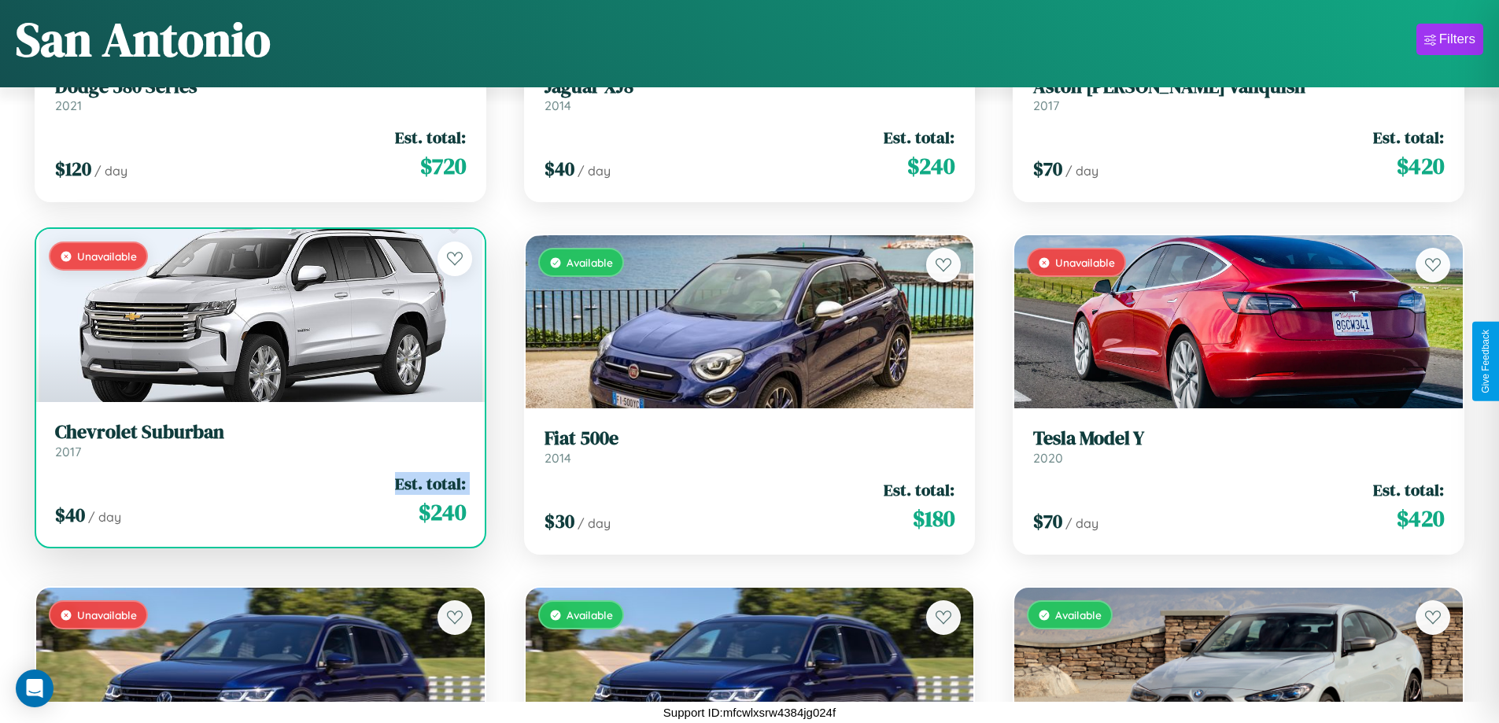
click at [258, 500] on div "$ 40 / day Est. total: $ 240" at bounding box center [260, 500] width 411 height 56
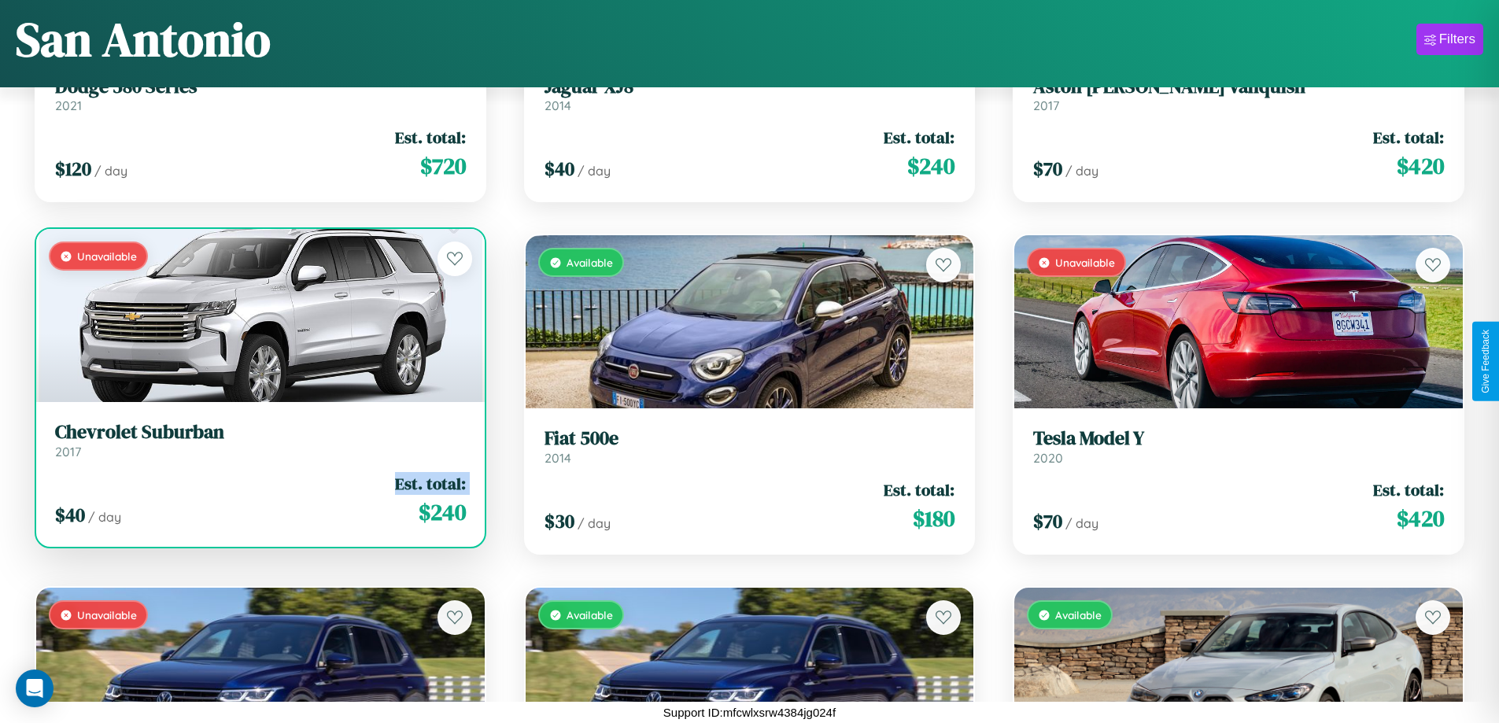
click at [258, 500] on div "$ 40 / day Est. total: $ 240" at bounding box center [260, 500] width 411 height 56
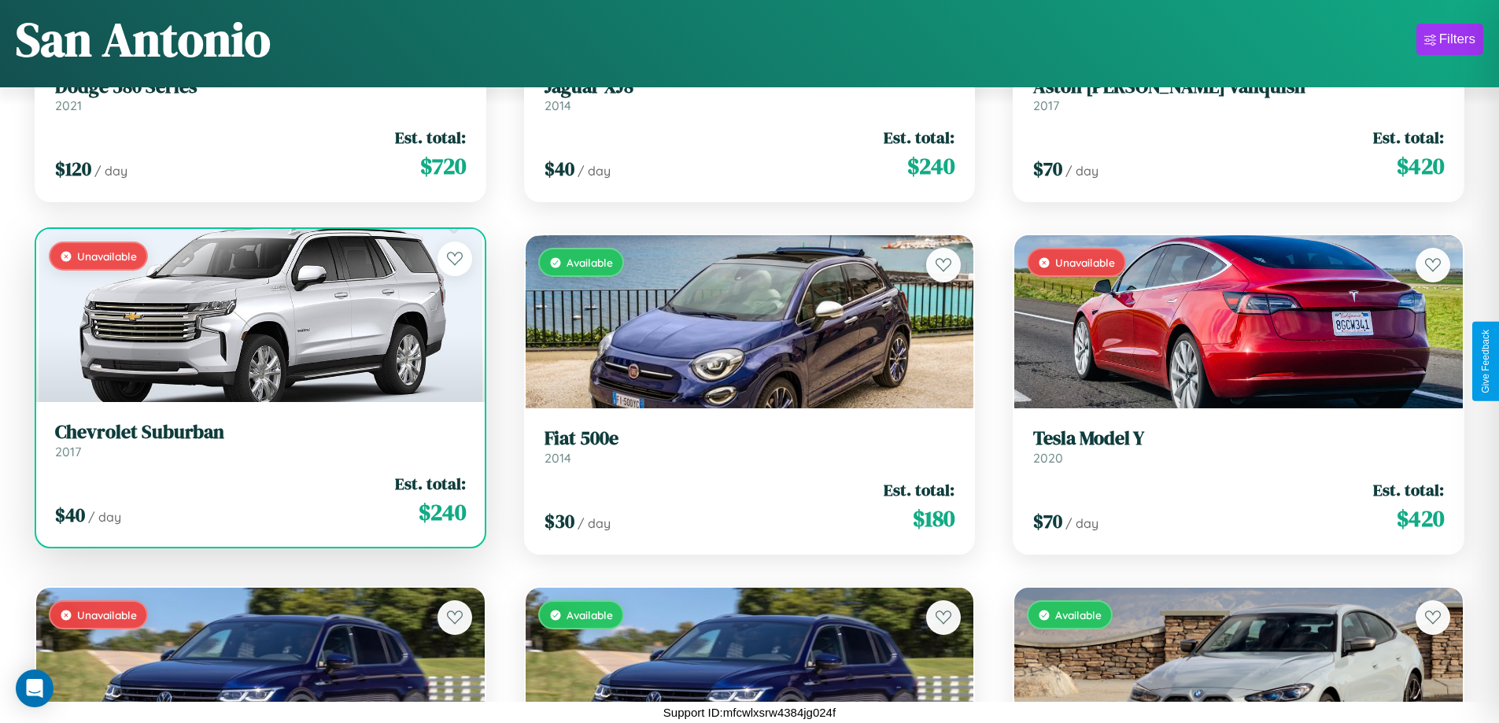
click at [258, 500] on div "$ 40 / day Est. total: $ 240" at bounding box center [260, 500] width 411 height 56
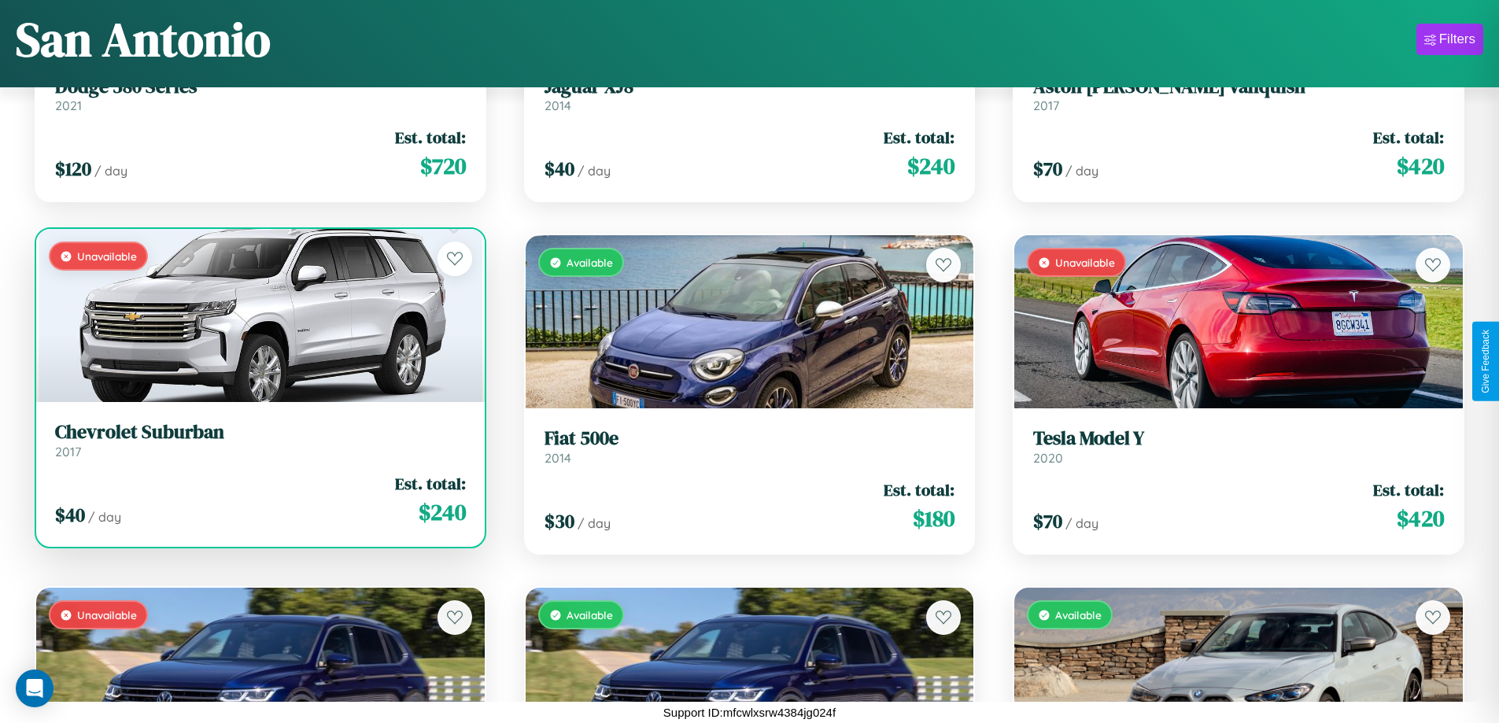
click at [258, 440] on h3 "Chevrolet Suburban" at bounding box center [260, 432] width 411 height 23
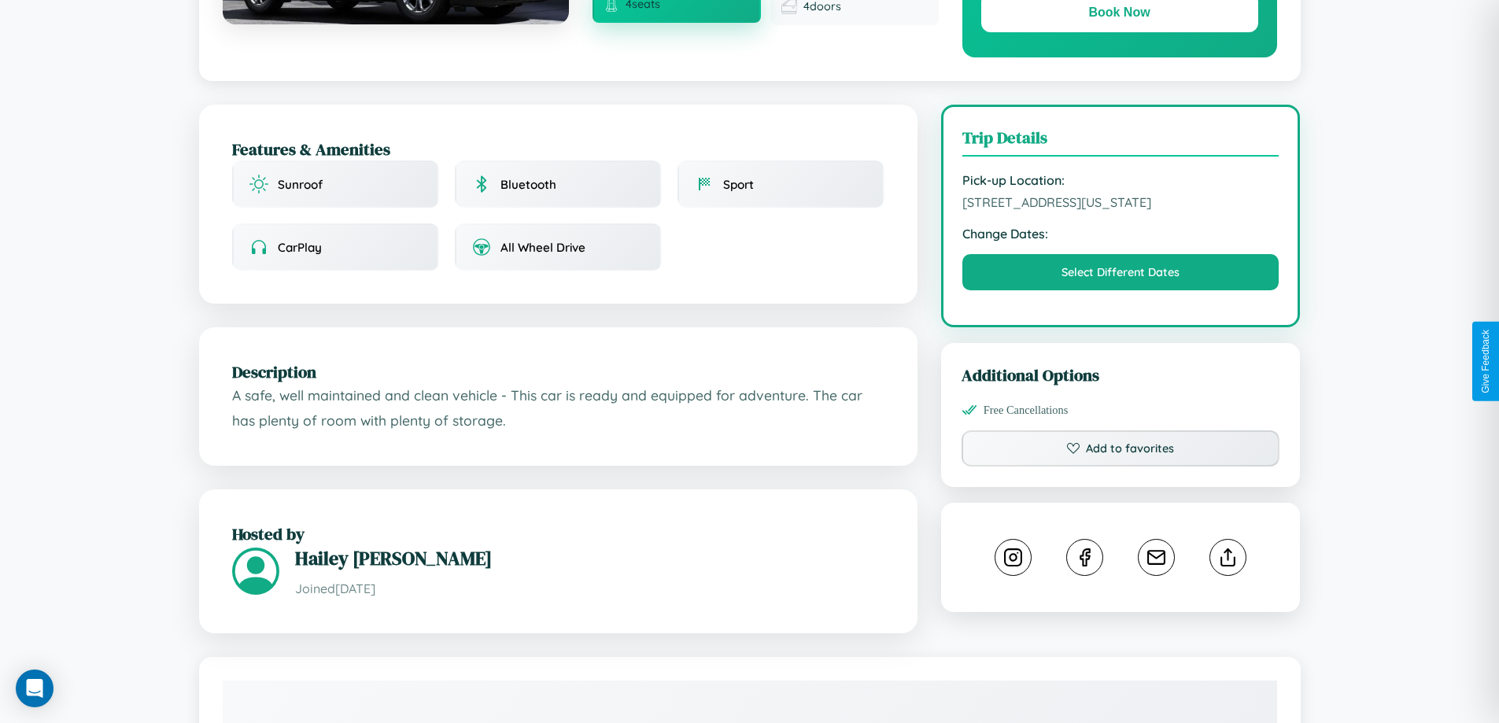
scroll to position [897, 0]
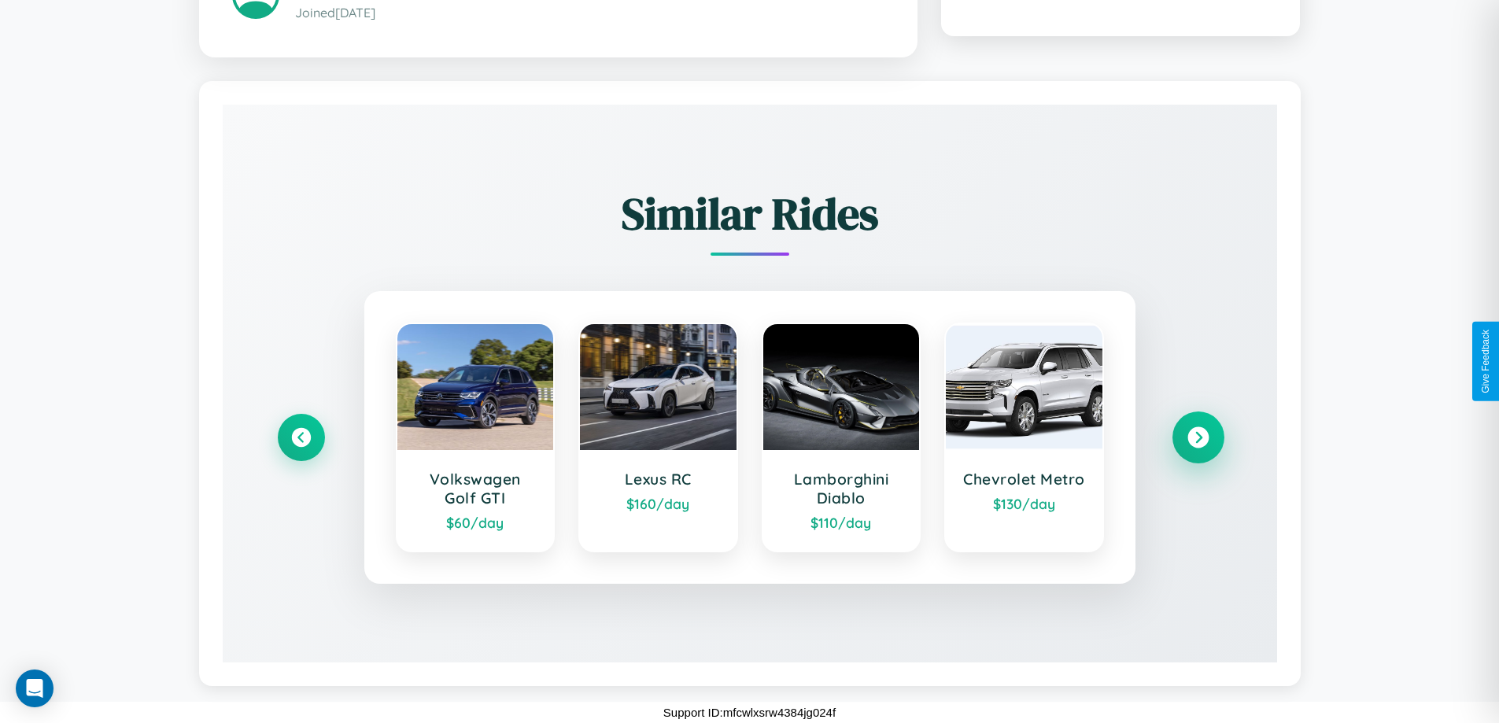
click at [1198, 438] on icon at bounding box center [1198, 437] width 21 height 21
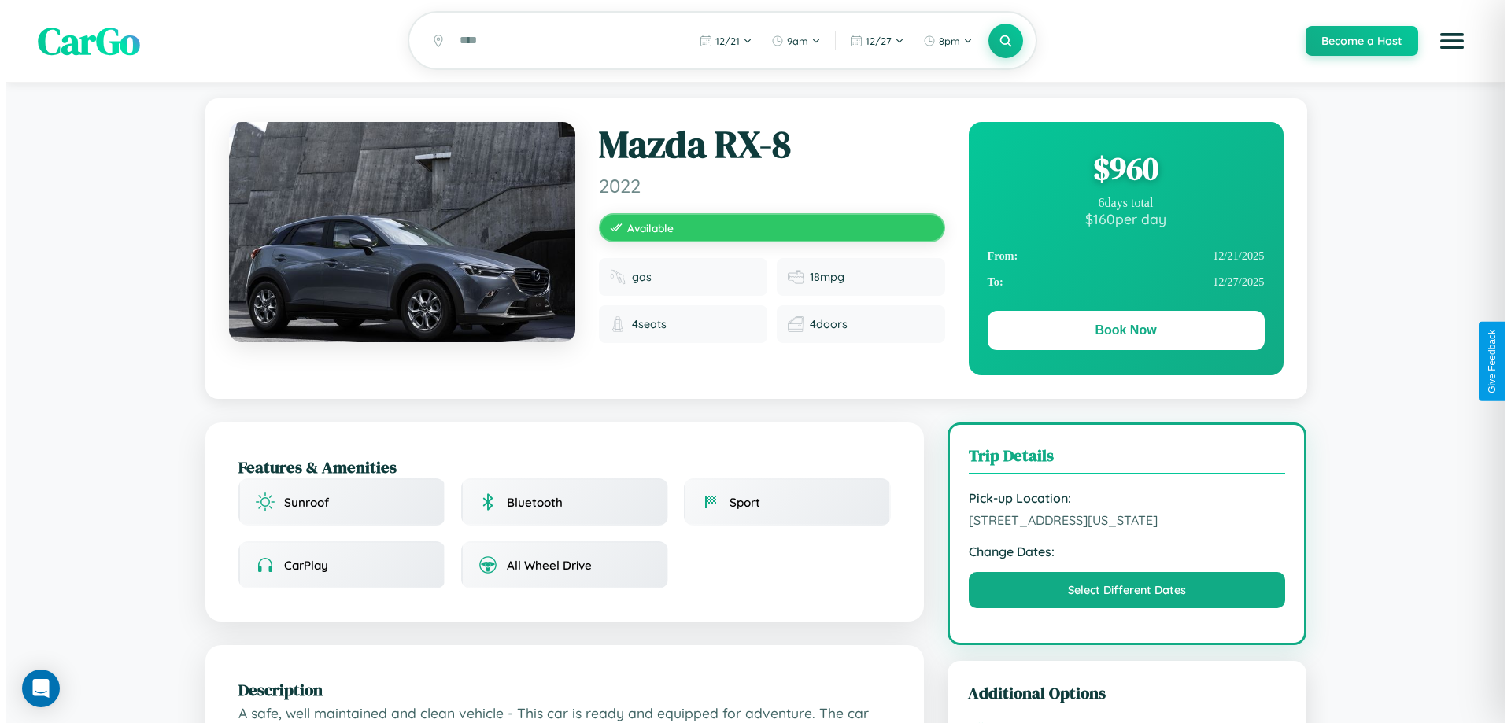
scroll to position [0, 0]
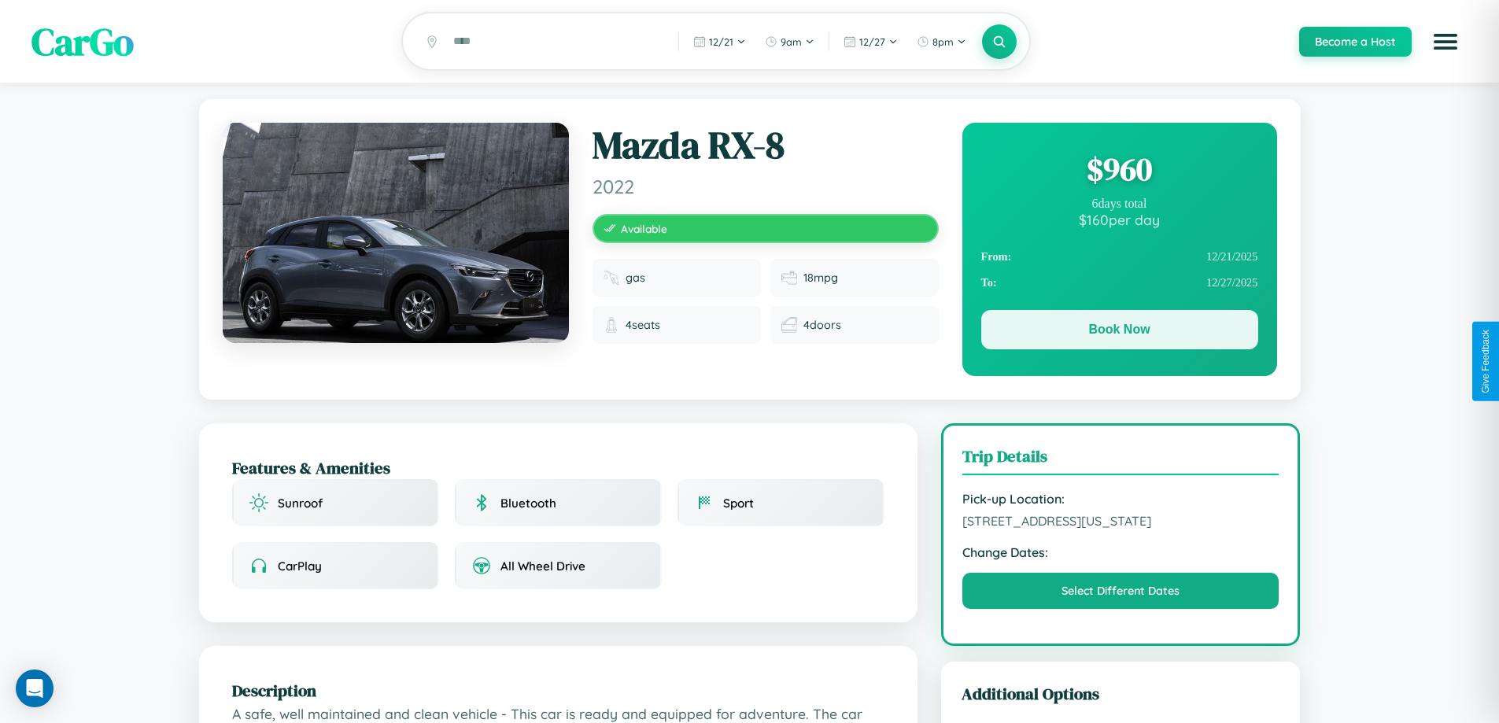
click at [1119, 334] on button "Book Now" at bounding box center [1119, 329] width 277 height 39
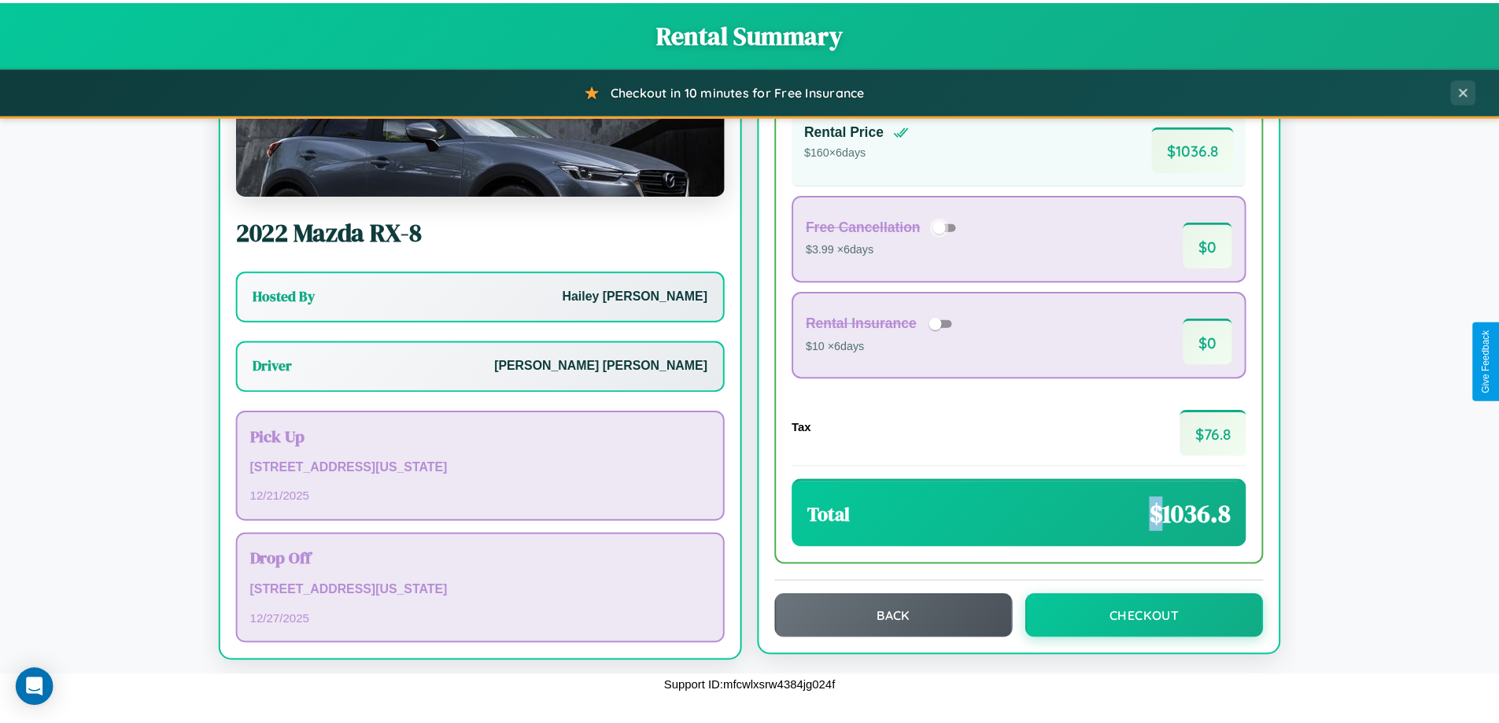
scroll to position [113, 0]
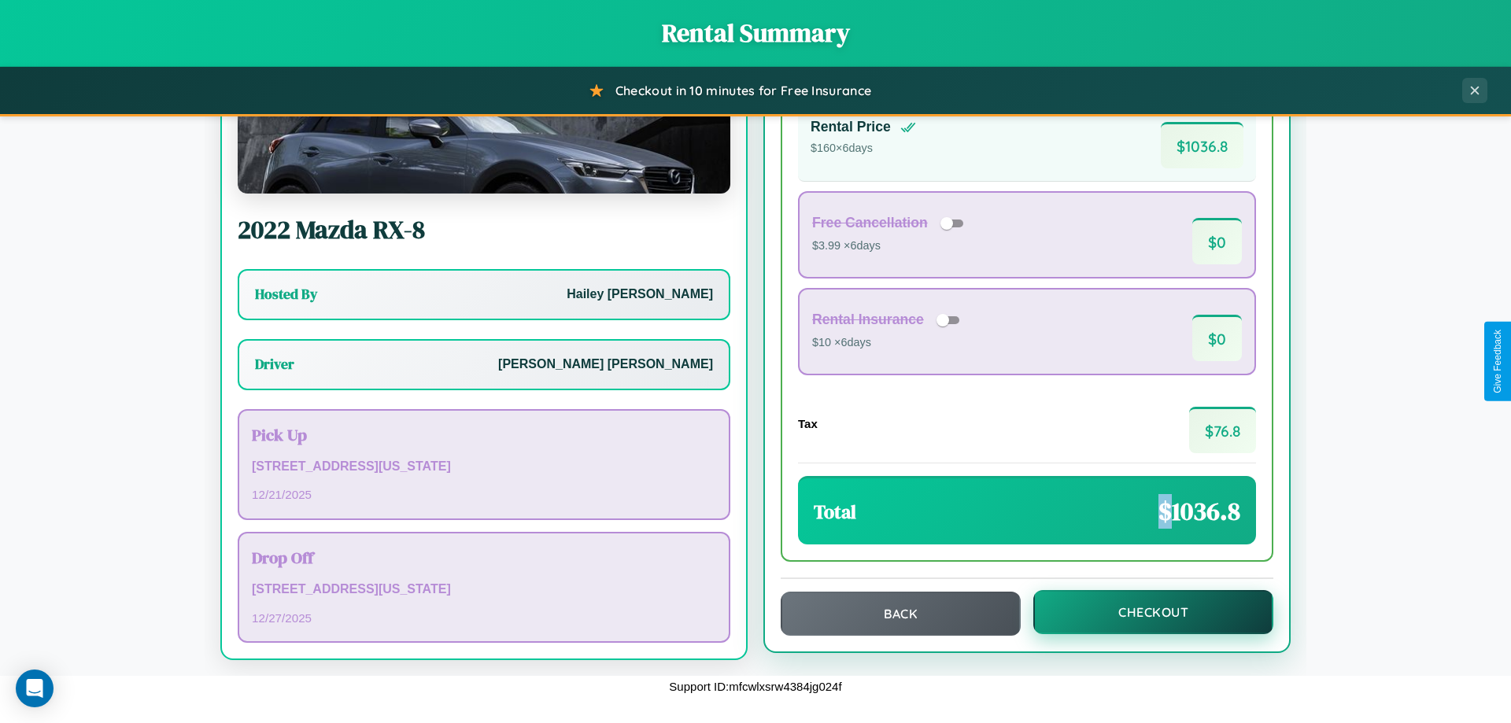
click at [1143, 612] on button "Checkout" at bounding box center [1153, 612] width 240 height 44
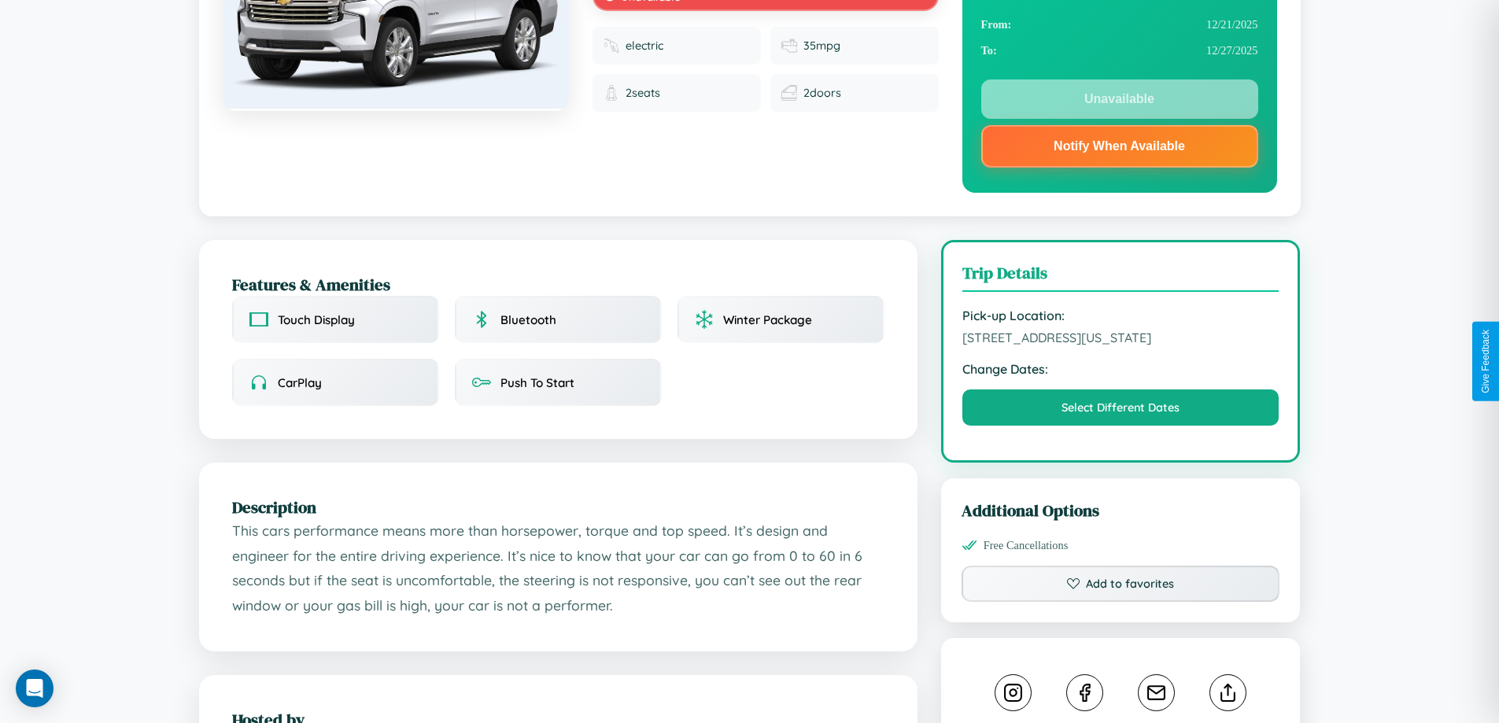
scroll to position [582, 0]
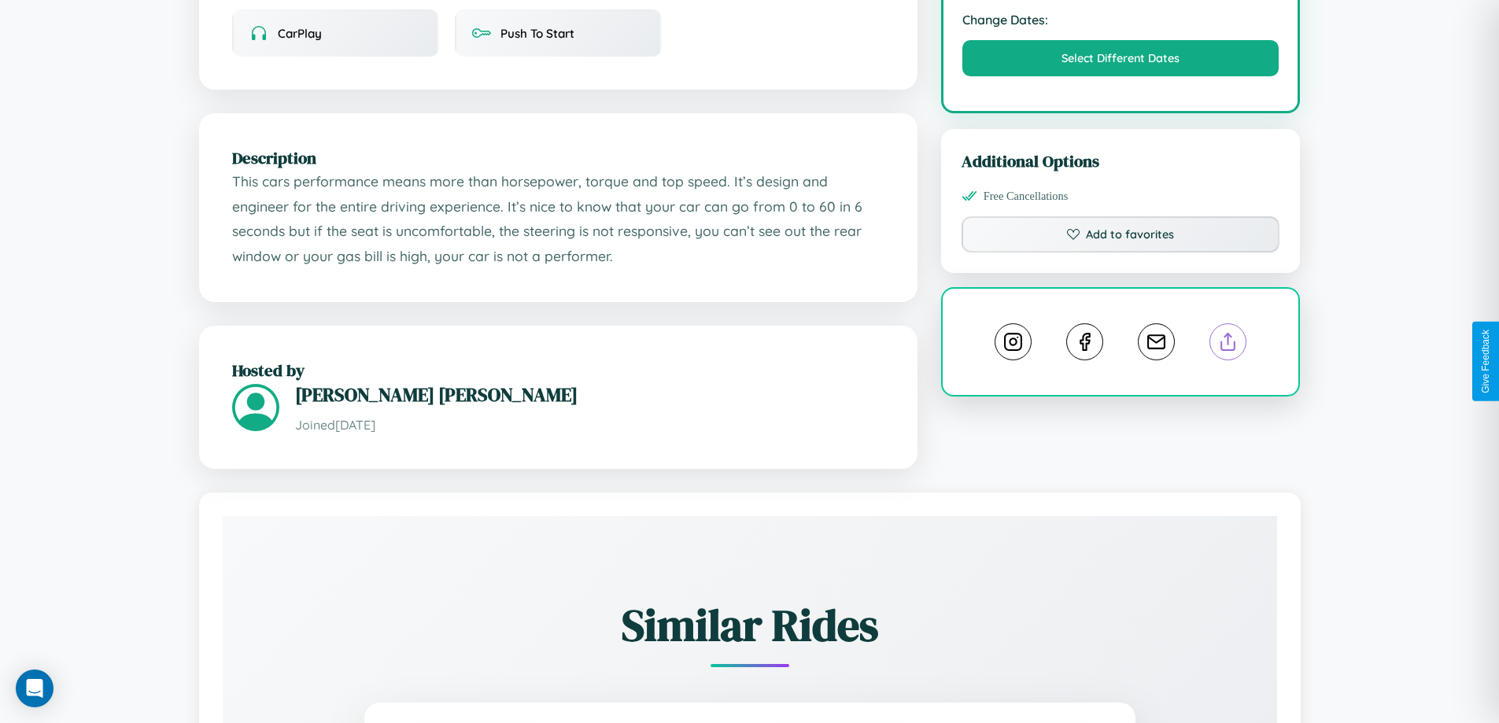
click at [1229, 345] on line at bounding box center [1229, 339] width 0 height 11
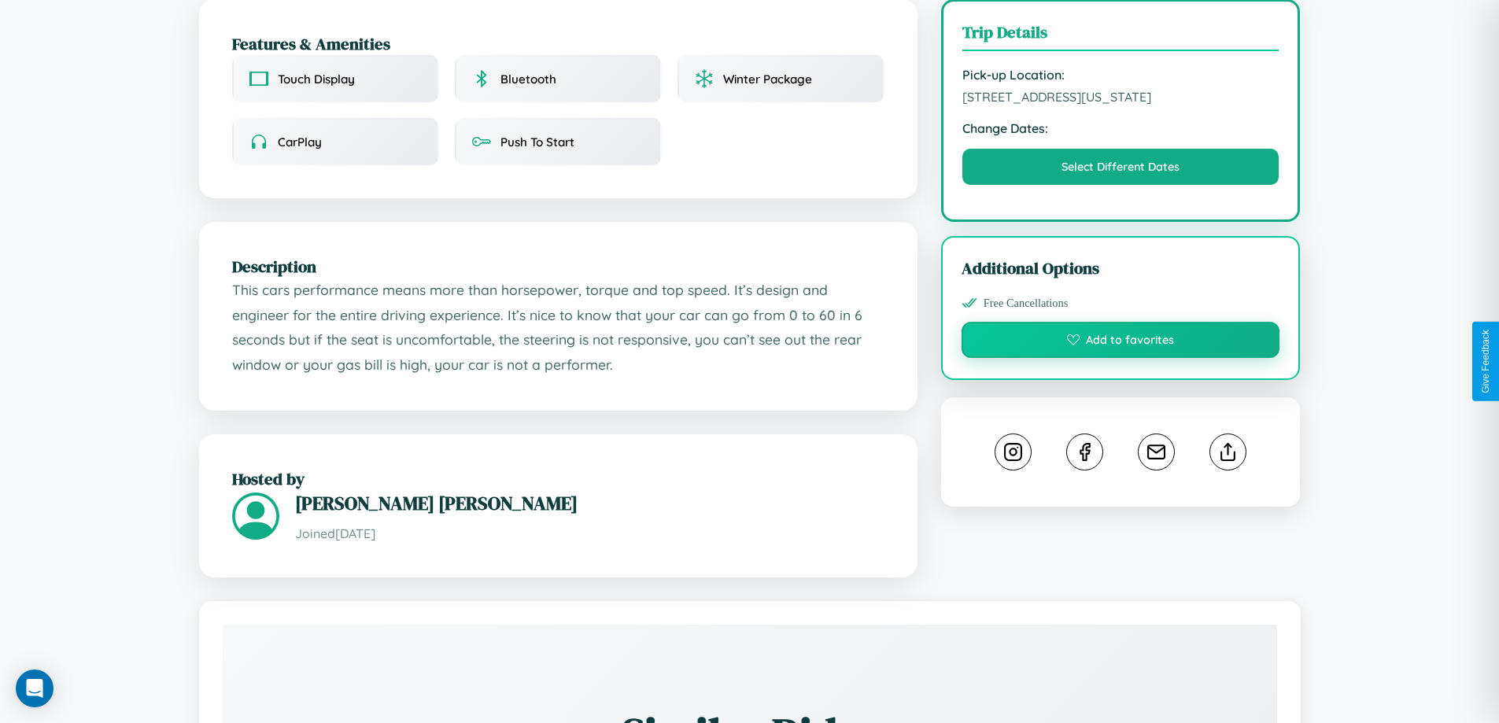
click at [1121, 358] on button "Add to favorites" at bounding box center [1121, 340] width 319 height 36
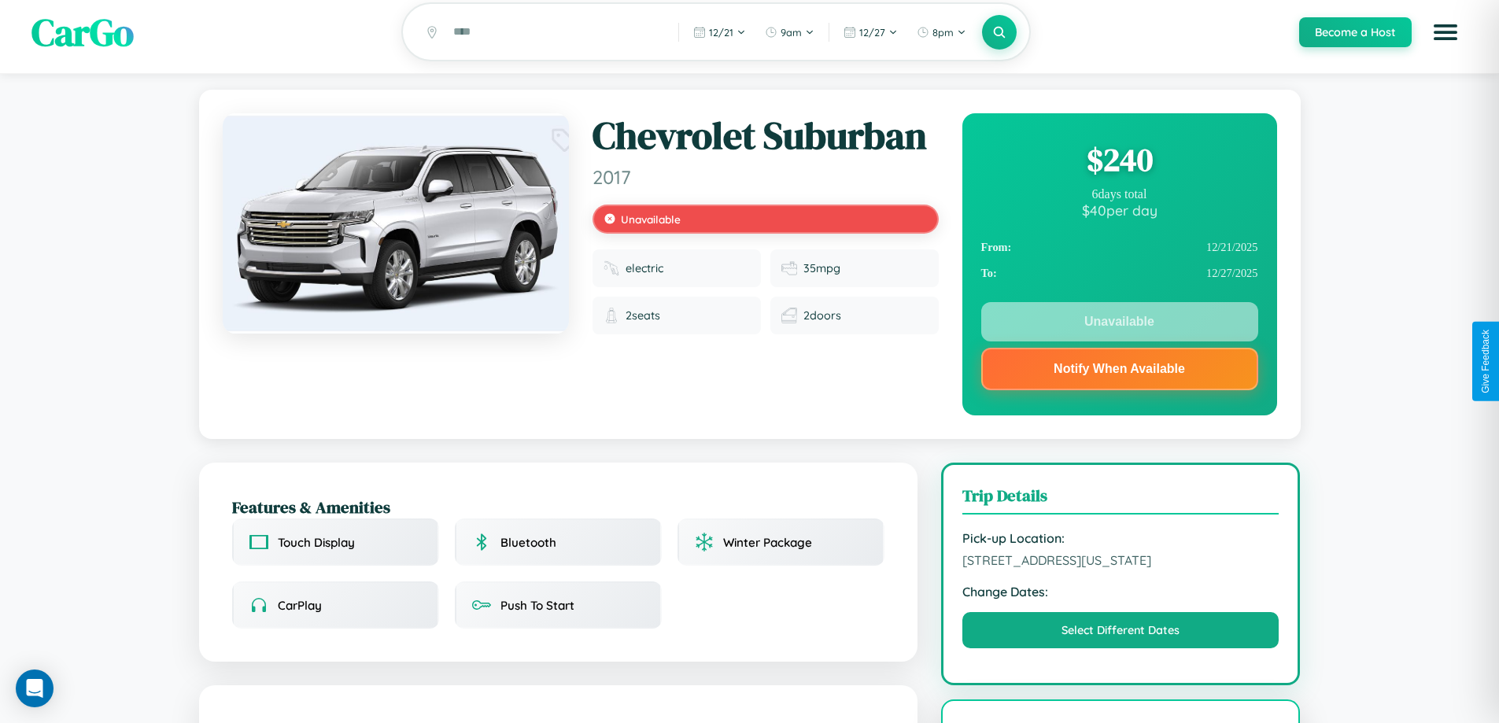
scroll to position [0, 0]
